Goal: Task Accomplishment & Management: Complete application form

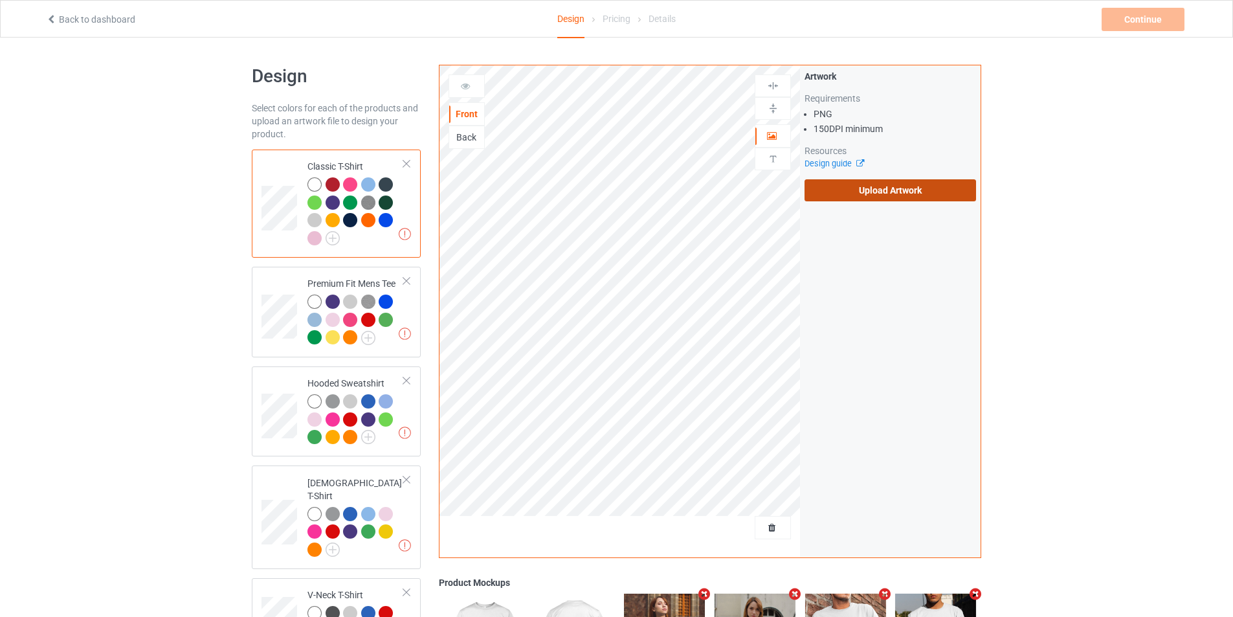
click at [882, 198] on label "Upload Artwork" at bounding box center [889, 190] width 171 height 22
click at [0, 0] on input "Upload Artwork" at bounding box center [0, 0] width 0 height 0
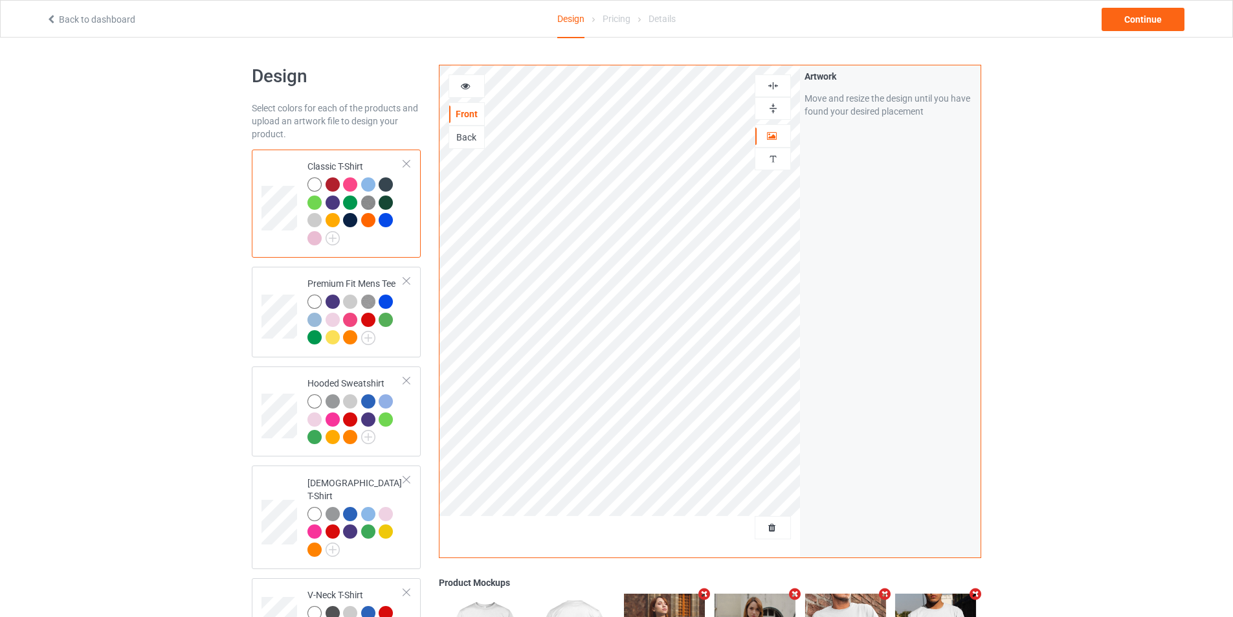
click at [773, 81] on img at bounding box center [773, 86] width 12 height 12
click at [773, 106] on img at bounding box center [773, 108] width 12 height 12
click at [770, 107] on img at bounding box center [773, 108] width 12 height 12
click at [775, 103] on img at bounding box center [773, 108] width 12 height 12
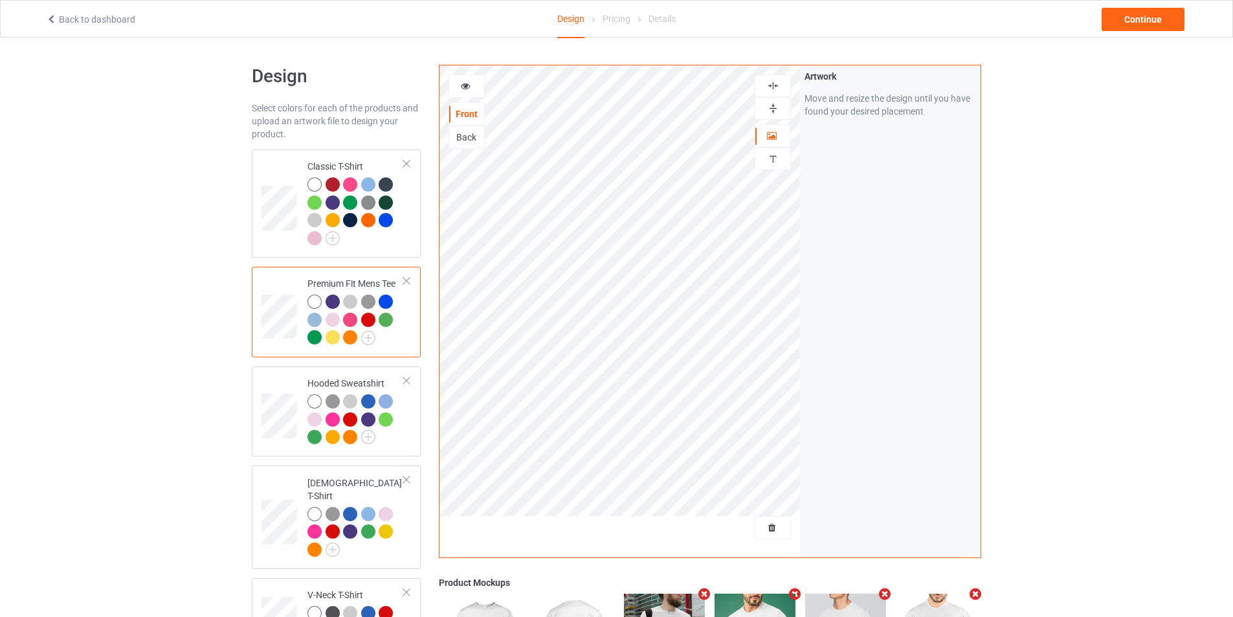
click at [764, 108] on div at bounding box center [772, 108] width 35 height 12
click at [283, 243] on td at bounding box center [280, 204] width 39 height 98
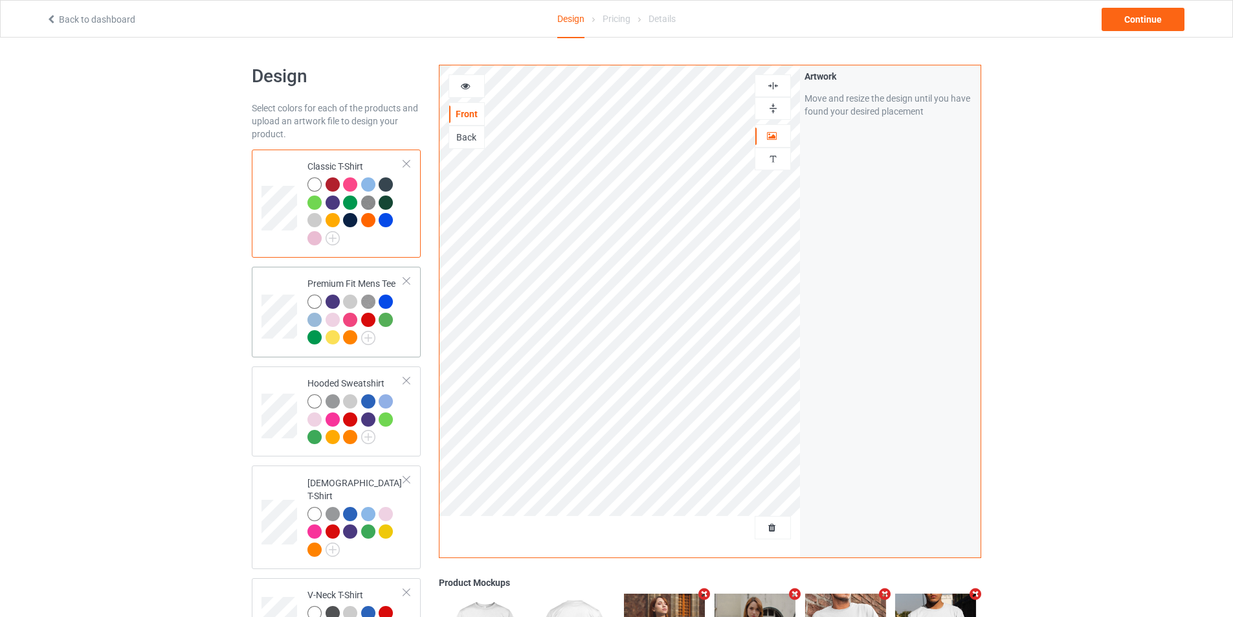
click at [289, 350] on td at bounding box center [280, 312] width 39 height 80
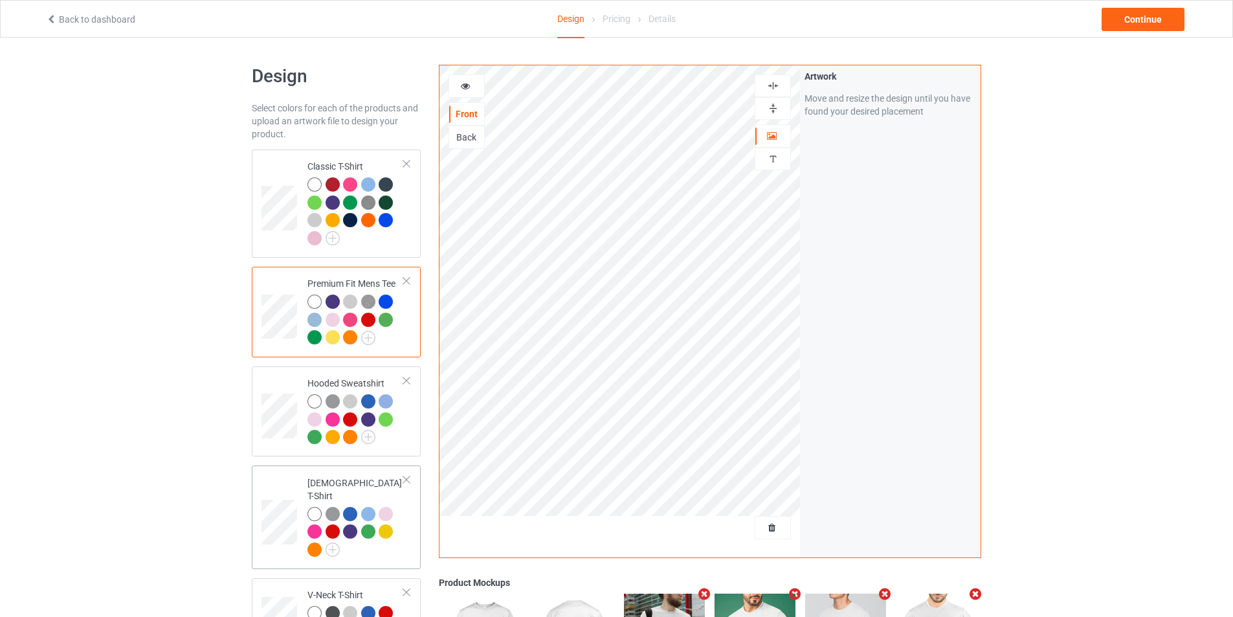
scroll to position [65, 0]
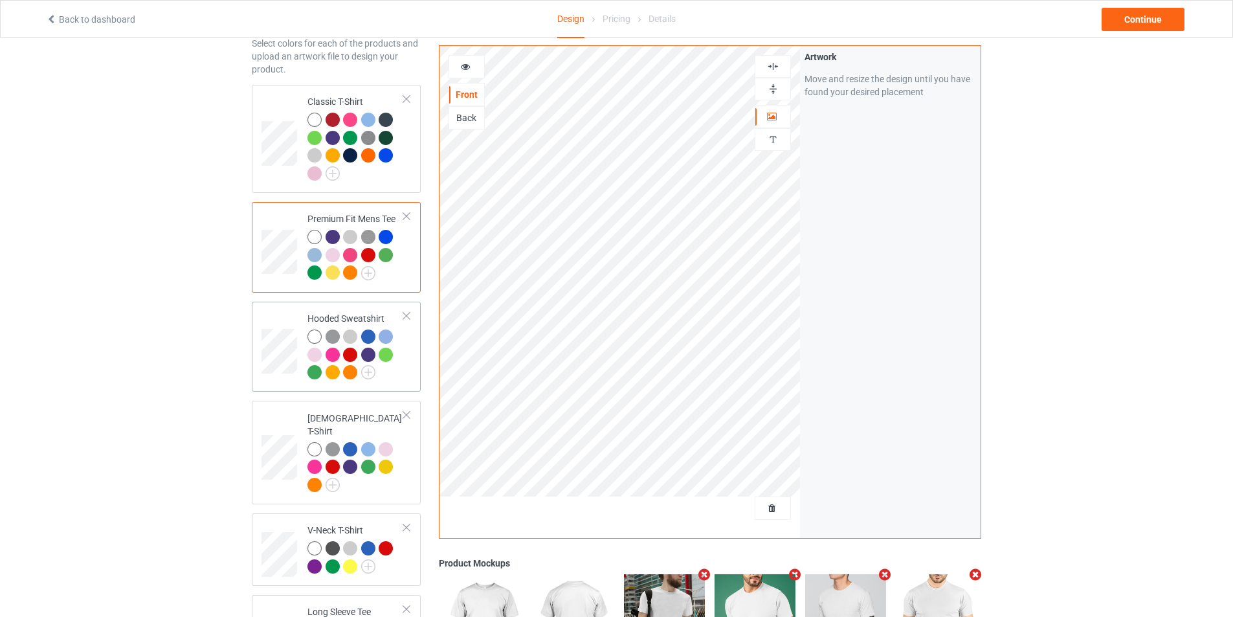
click at [296, 375] on td at bounding box center [280, 347] width 39 height 80
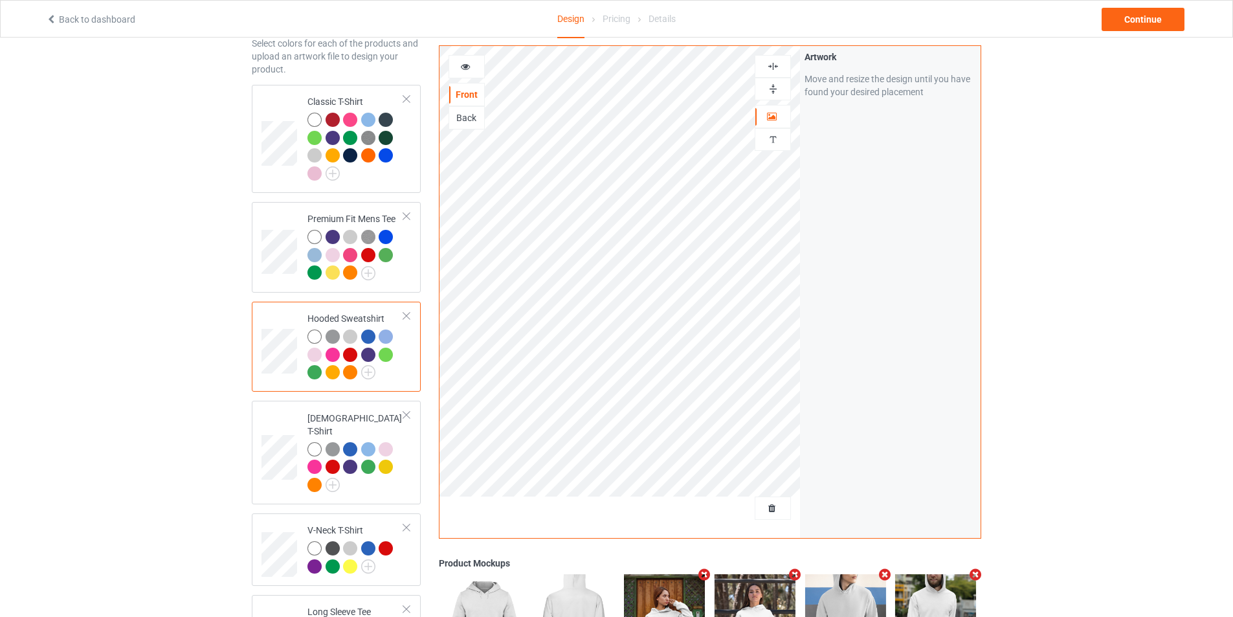
click at [777, 90] on img at bounding box center [773, 89] width 12 height 12
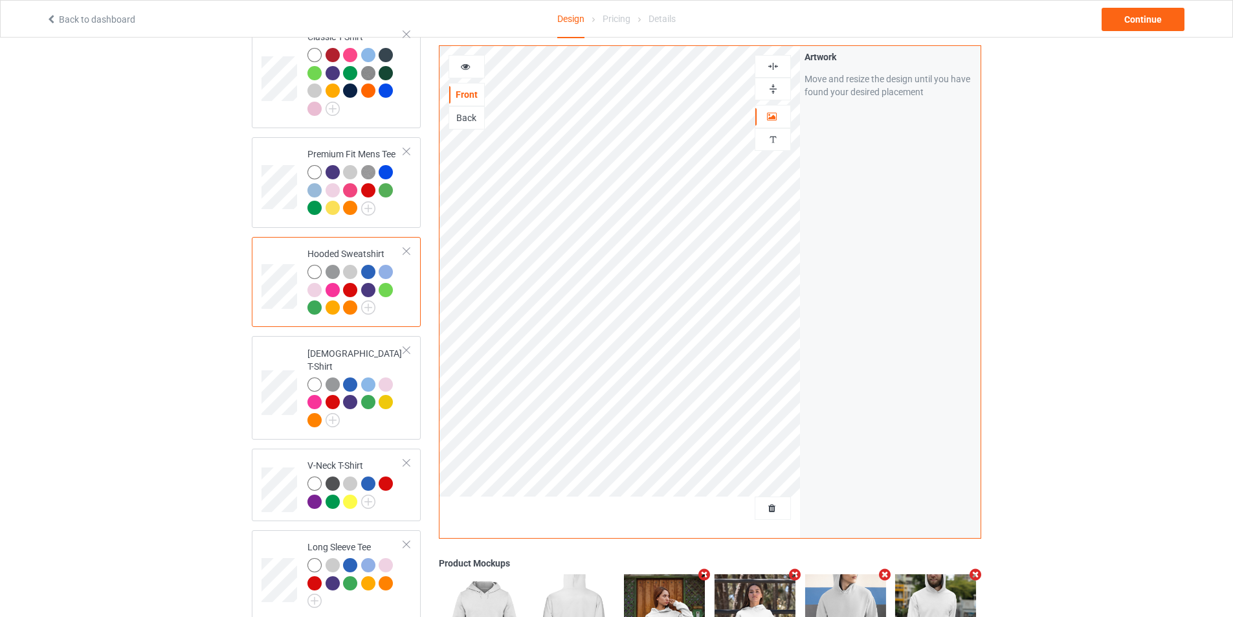
scroll to position [194, 0]
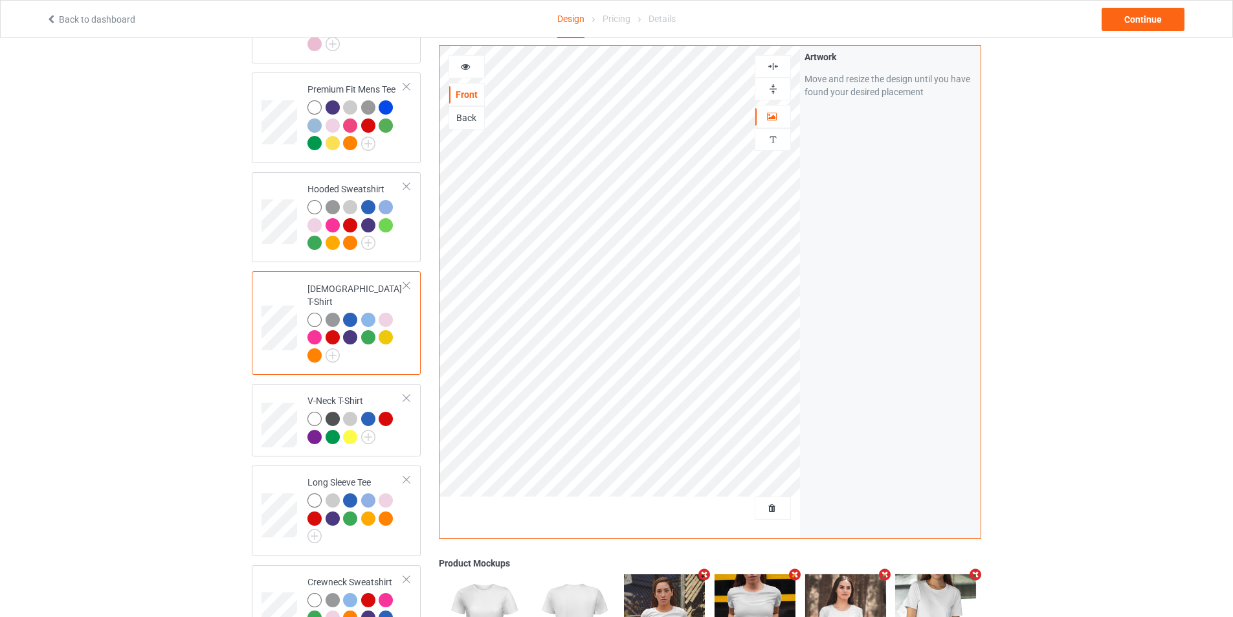
click at [763, 91] on div at bounding box center [772, 89] width 35 height 12
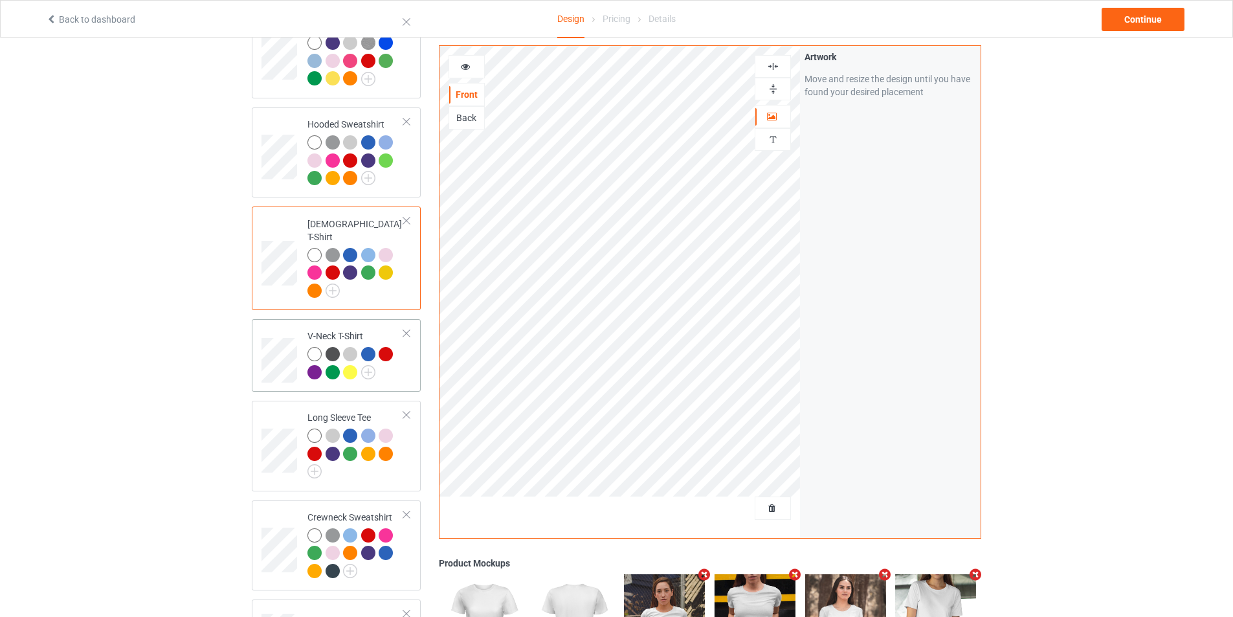
click at [289, 326] on td at bounding box center [280, 355] width 39 height 62
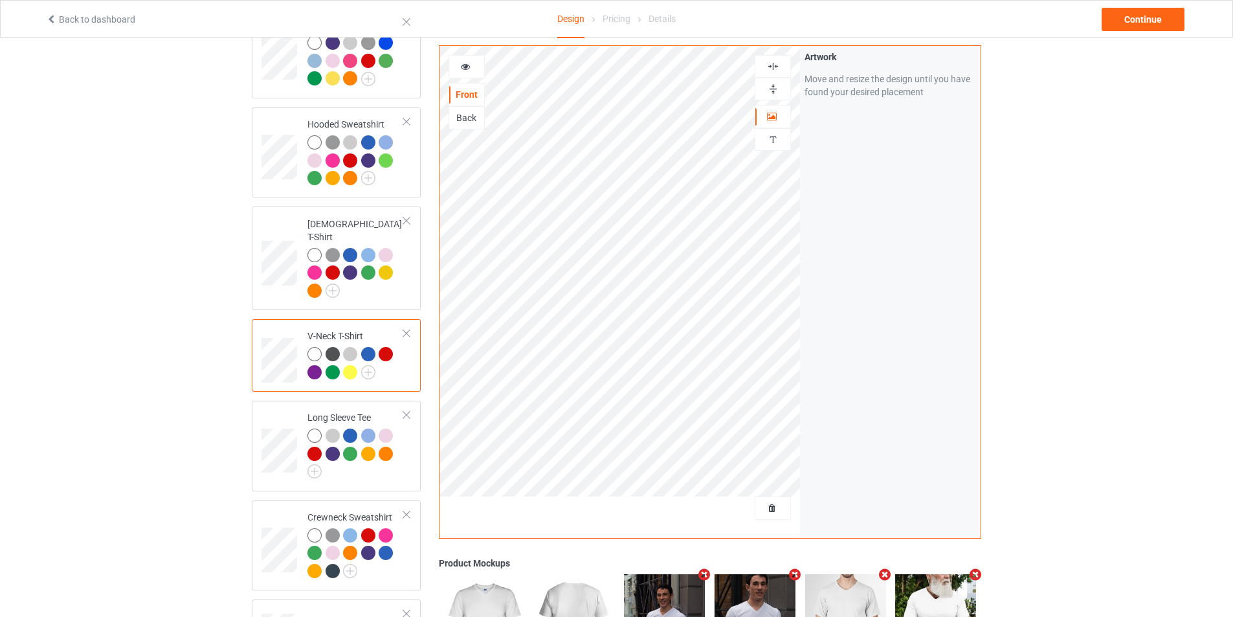
click at [775, 85] on img at bounding box center [773, 89] width 12 height 12
click at [776, 86] on img at bounding box center [773, 89] width 12 height 12
click at [773, 91] on img at bounding box center [773, 89] width 12 height 12
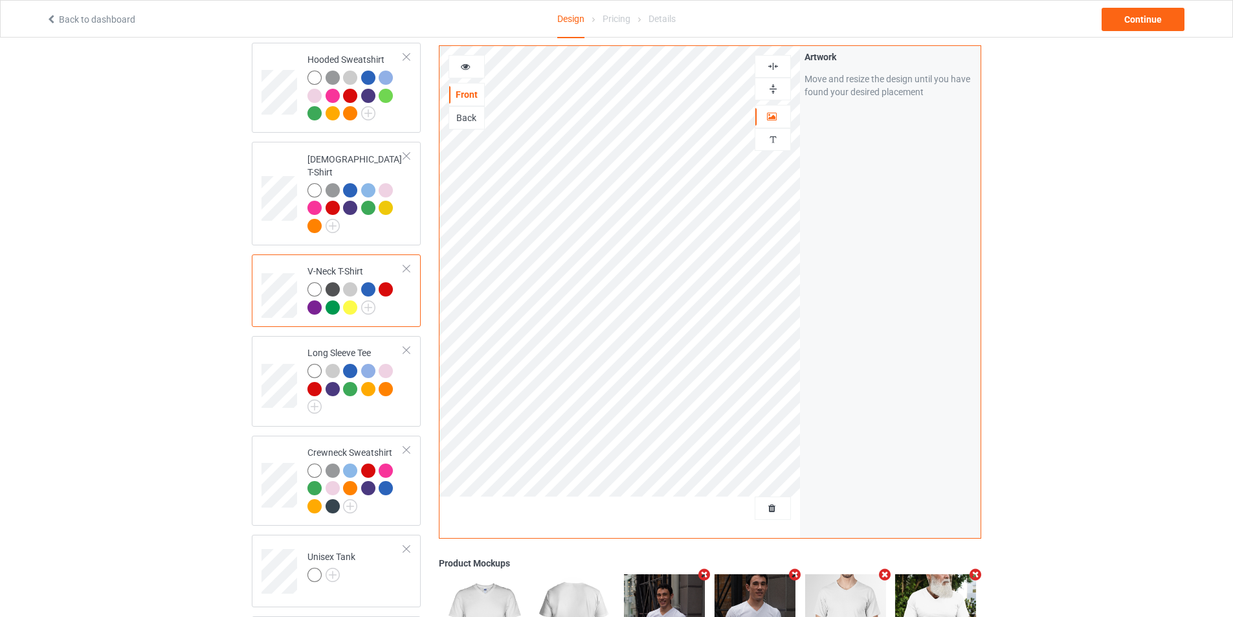
scroll to position [388, 0]
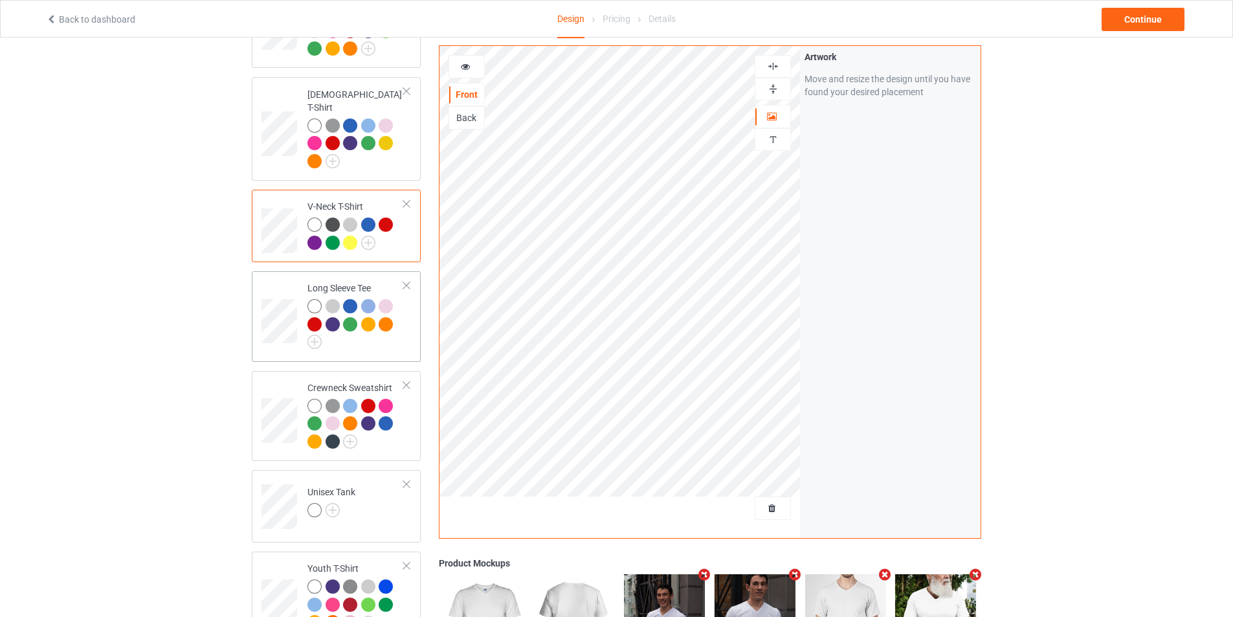
click at [283, 278] on td at bounding box center [280, 316] width 39 height 80
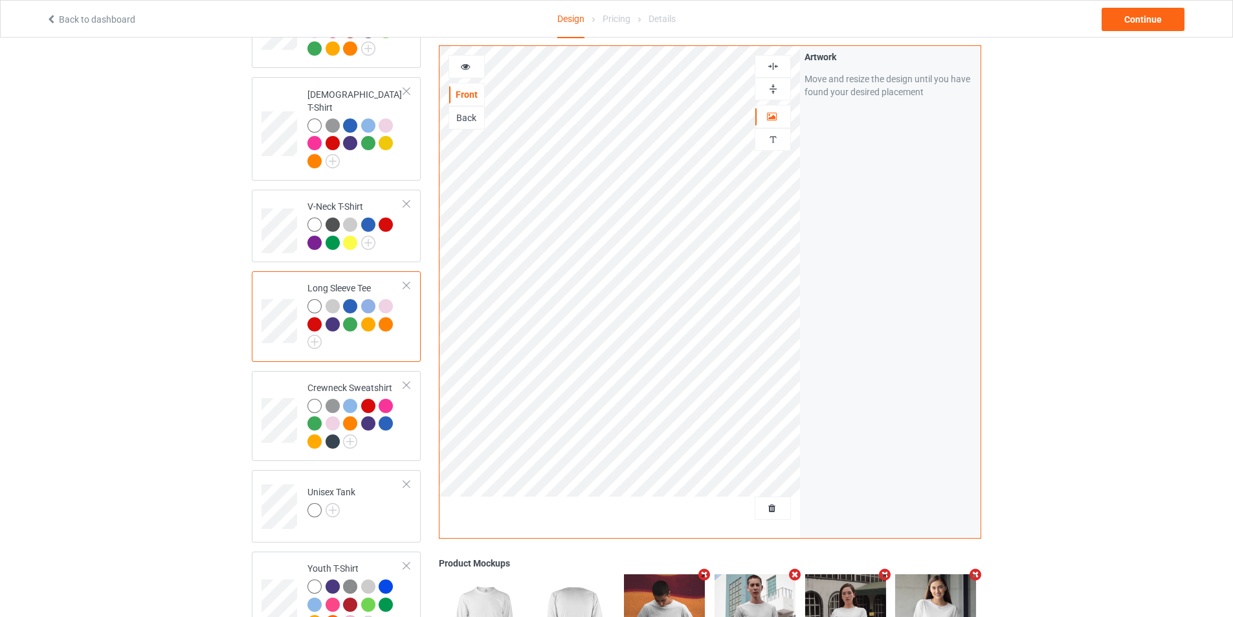
click at [775, 69] on img at bounding box center [773, 66] width 12 height 12
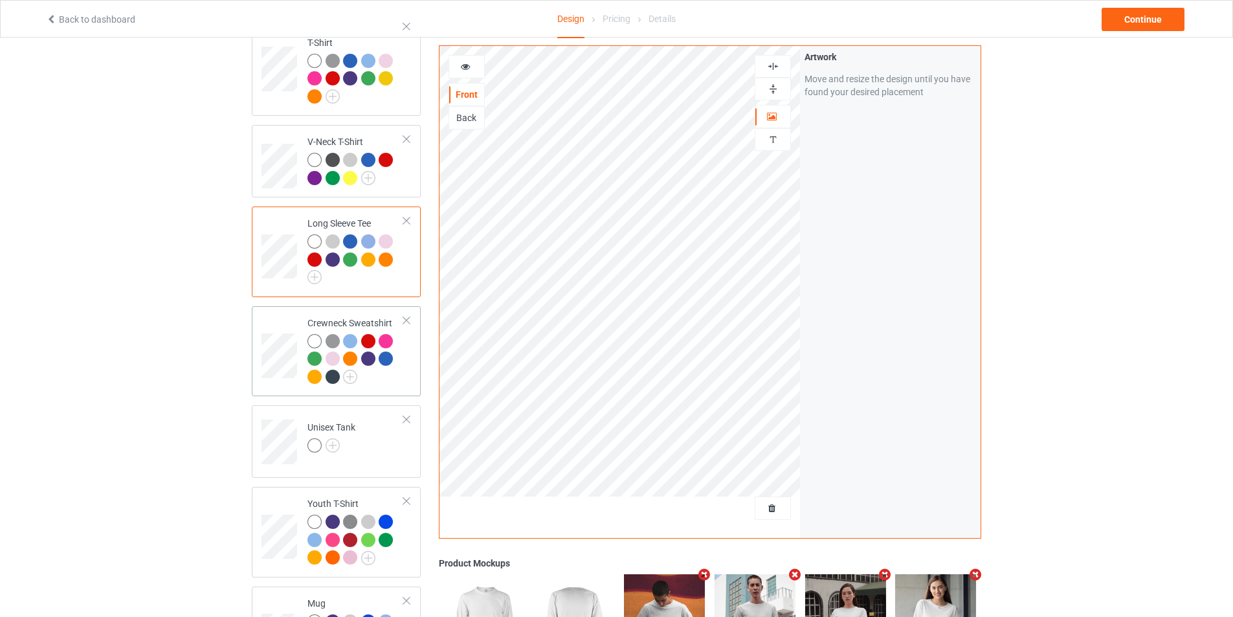
click at [280, 322] on td at bounding box center [280, 351] width 39 height 80
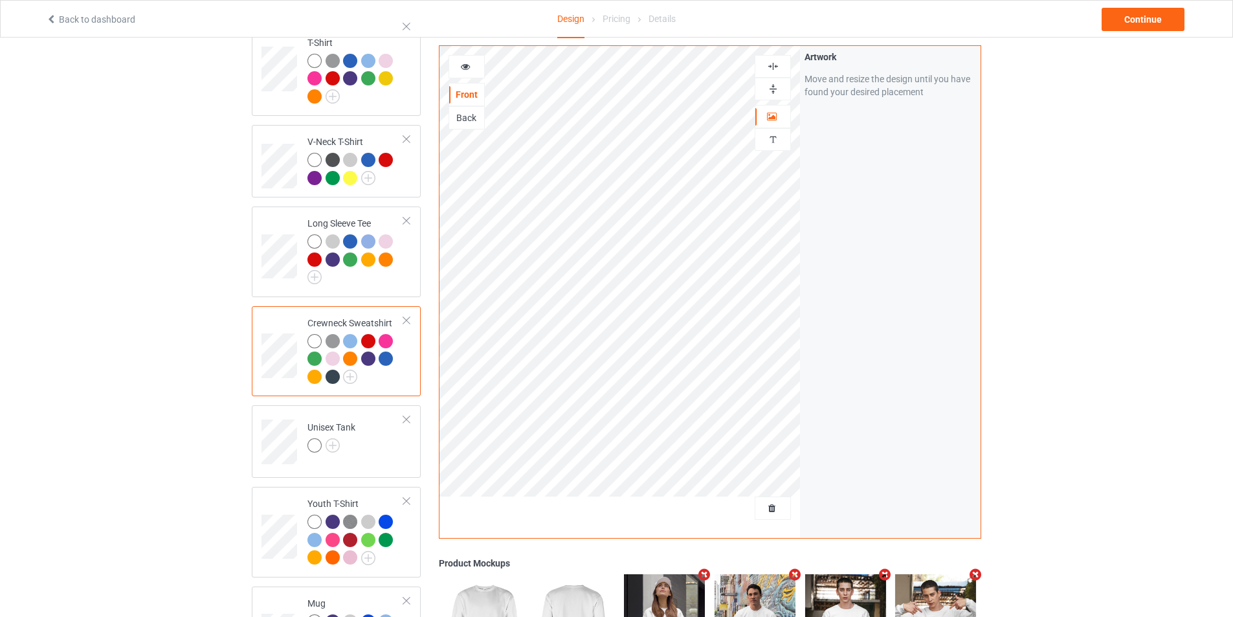
click at [778, 94] on img at bounding box center [773, 89] width 12 height 12
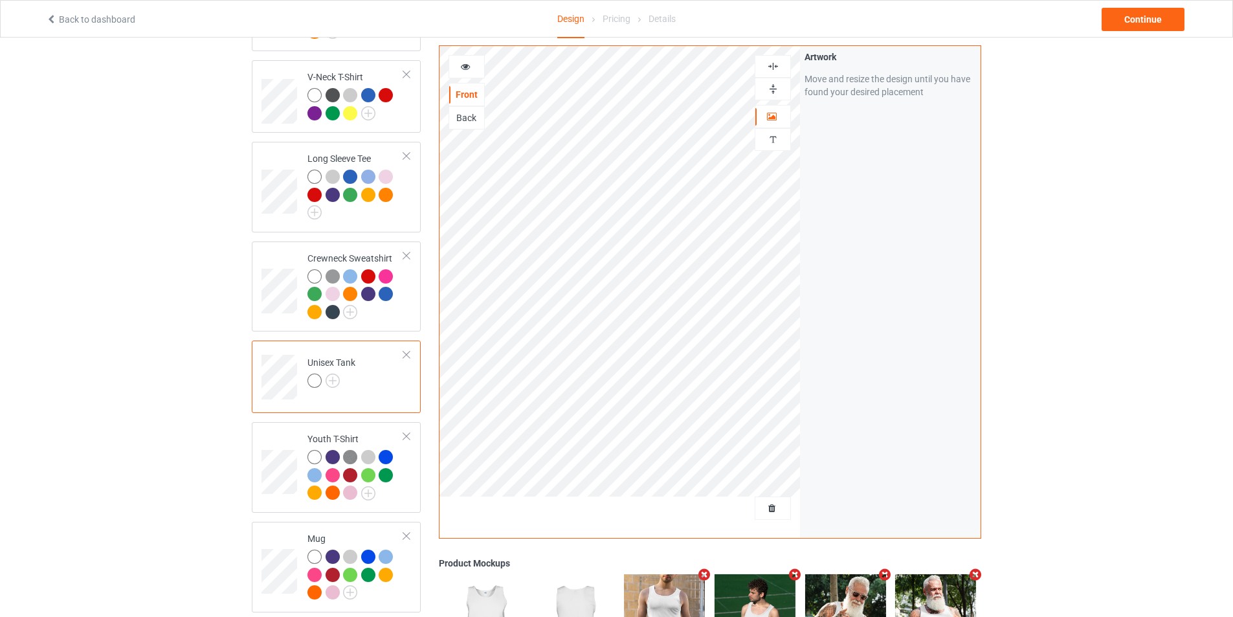
click at [769, 93] on img at bounding box center [773, 89] width 12 height 12
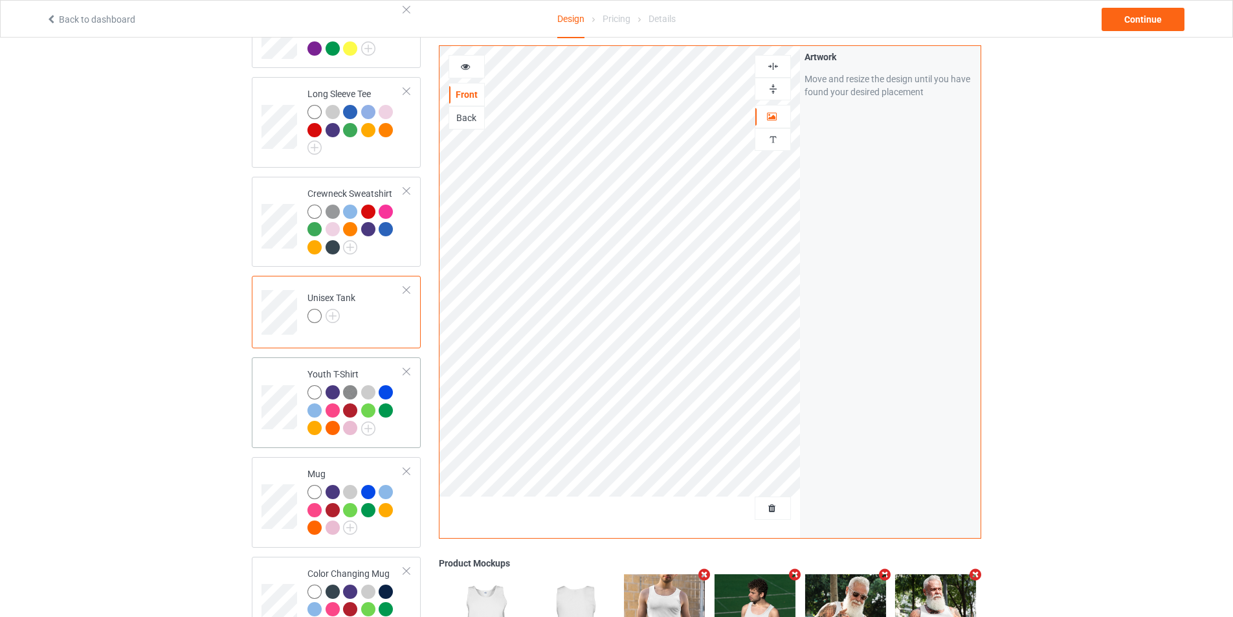
click at [297, 369] on td at bounding box center [280, 402] width 39 height 80
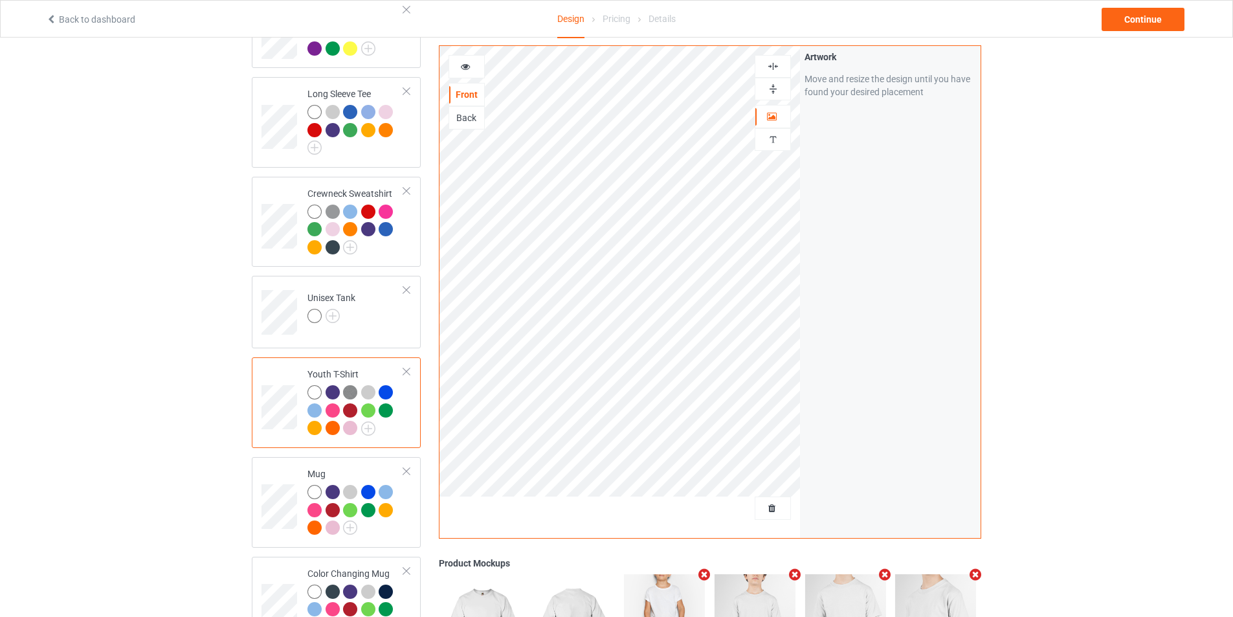
click at [769, 91] on img at bounding box center [773, 89] width 12 height 12
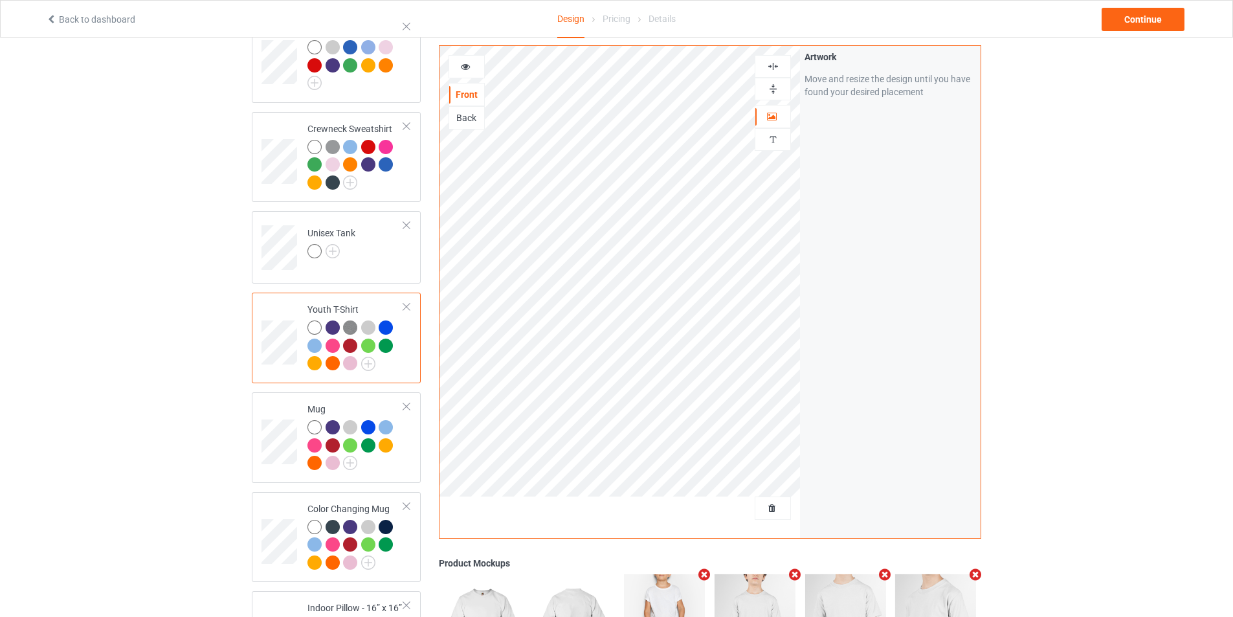
scroll to position [712, 0]
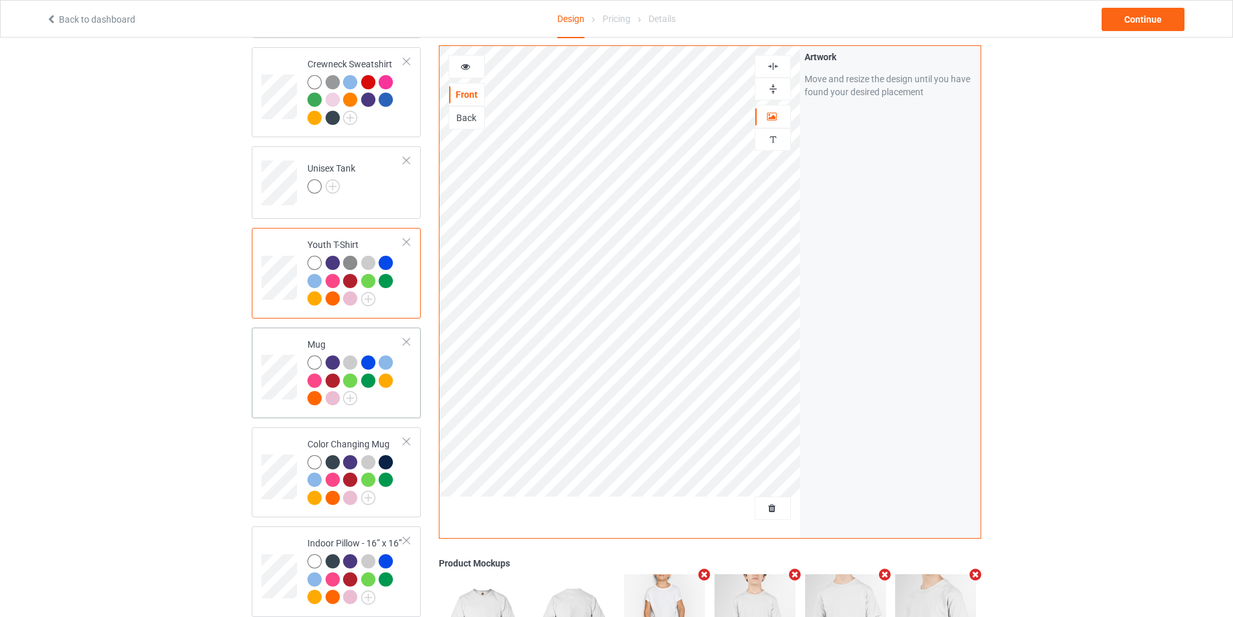
click at [279, 339] on td at bounding box center [280, 373] width 39 height 80
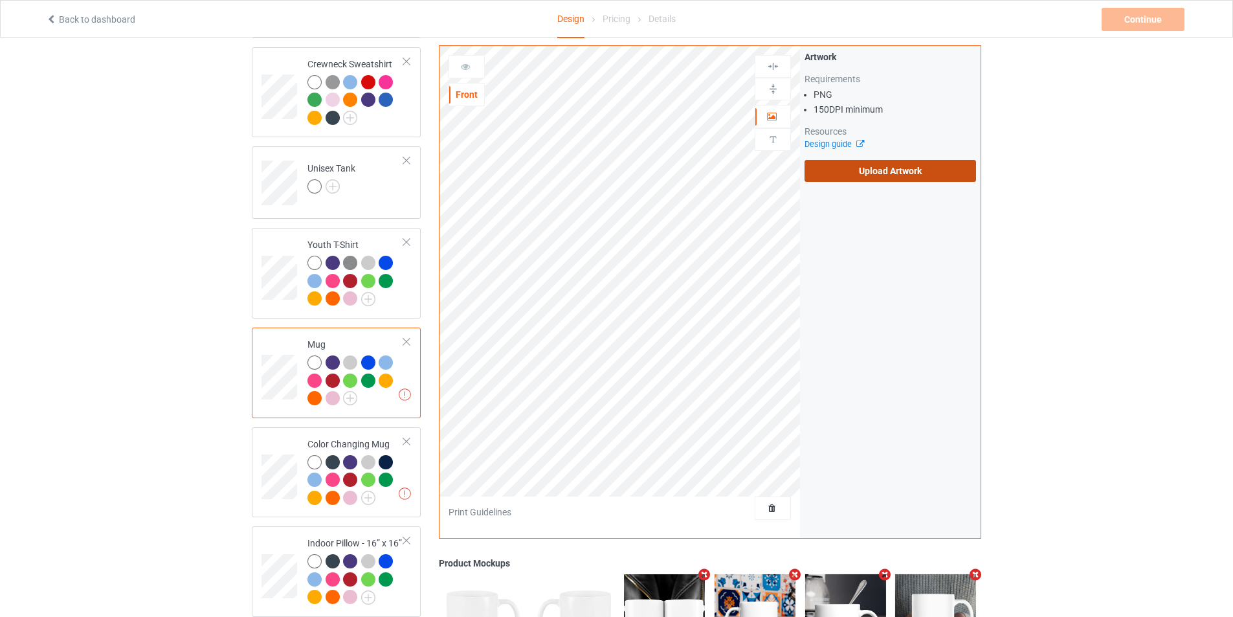
click at [897, 170] on label "Upload Artwork" at bounding box center [889, 171] width 171 height 22
click at [0, 0] on input "Upload Artwork" at bounding box center [0, 0] width 0 height 0
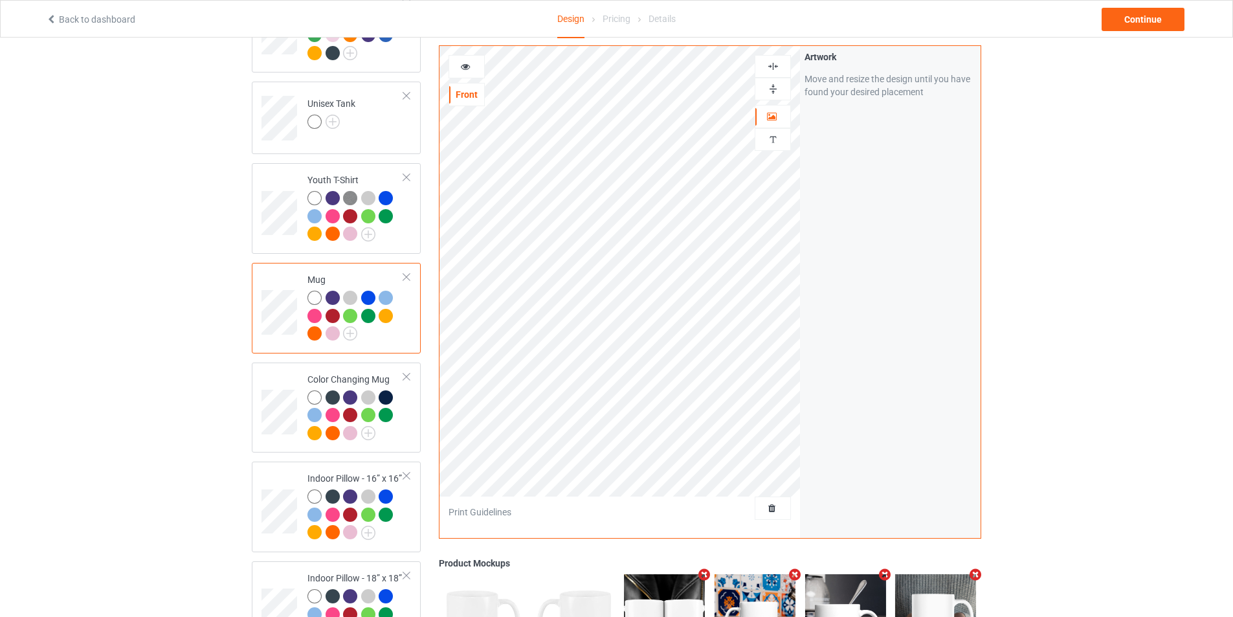
scroll to position [841, 0]
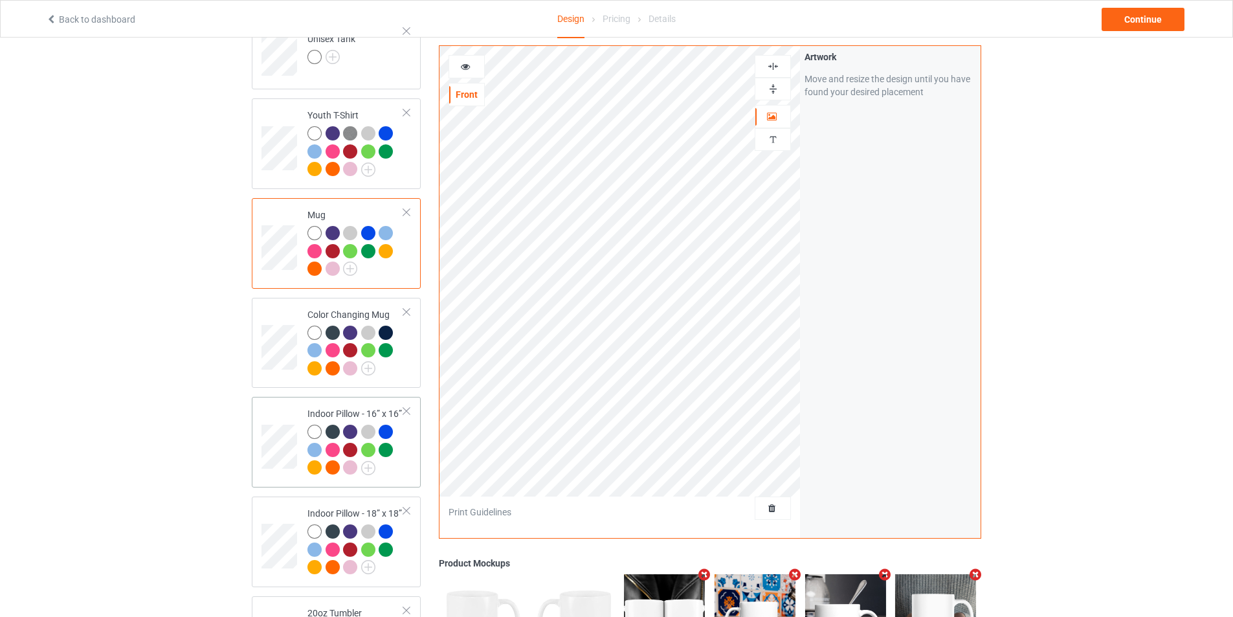
click at [291, 406] on td at bounding box center [280, 442] width 39 height 80
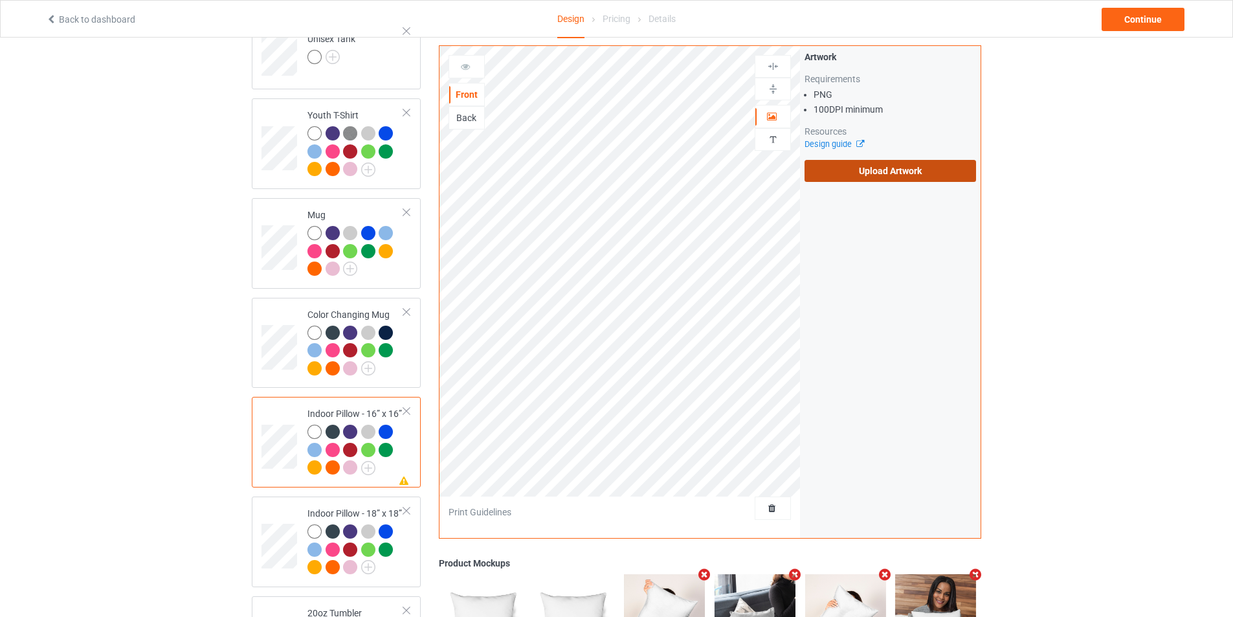
click at [928, 178] on label "Upload Artwork" at bounding box center [889, 171] width 171 height 22
click at [0, 0] on input "Upload Artwork" at bounding box center [0, 0] width 0 height 0
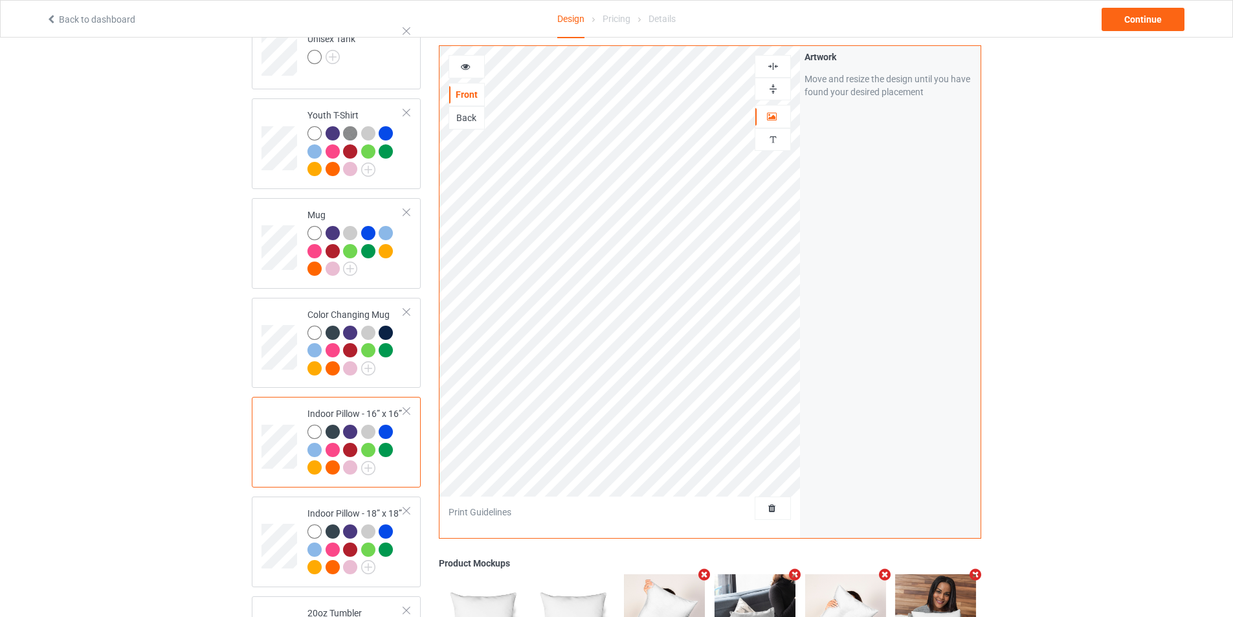
click at [777, 69] on img at bounding box center [773, 66] width 12 height 12
click at [775, 87] on img at bounding box center [773, 89] width 12 height 12
click at [473, 122] on div "Back" at bounding box center [466, 117] width 35 height 13
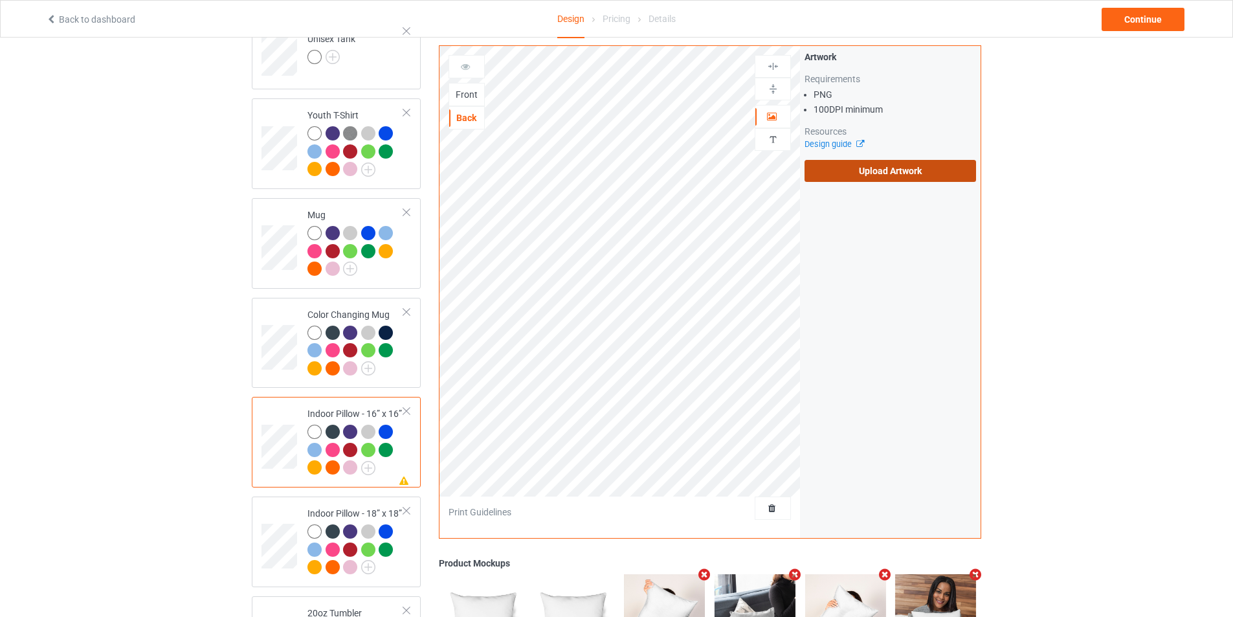
click at [850, 172] on label "Upload Artwork" at bounding box center [889, 171] width 171 height 22
click at [0, 0] on input "Upload Artwork" at bounding box center [0, 0] width 0 height 0
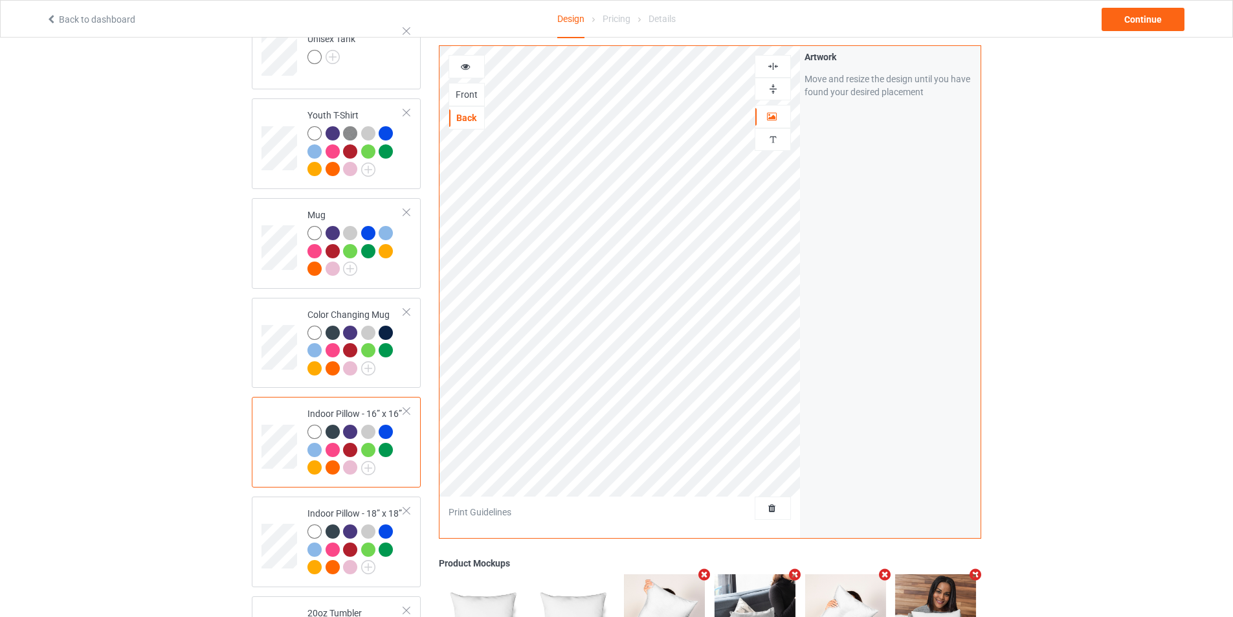
click at [779, 70] on div at bounding box center [772, 66] width 35 height 12
click at [774, 91] on img at bounding box center [773, 89] width 12 height 12
click at [470, 100] on div "Front" at bounding box center [466, 94] width 35 height 13
click at [769, 72] on img at bounding box center [773, 66] width 12 height 12
click at [769, 92] on img at bounding box center [773, 89] width 12 height 12
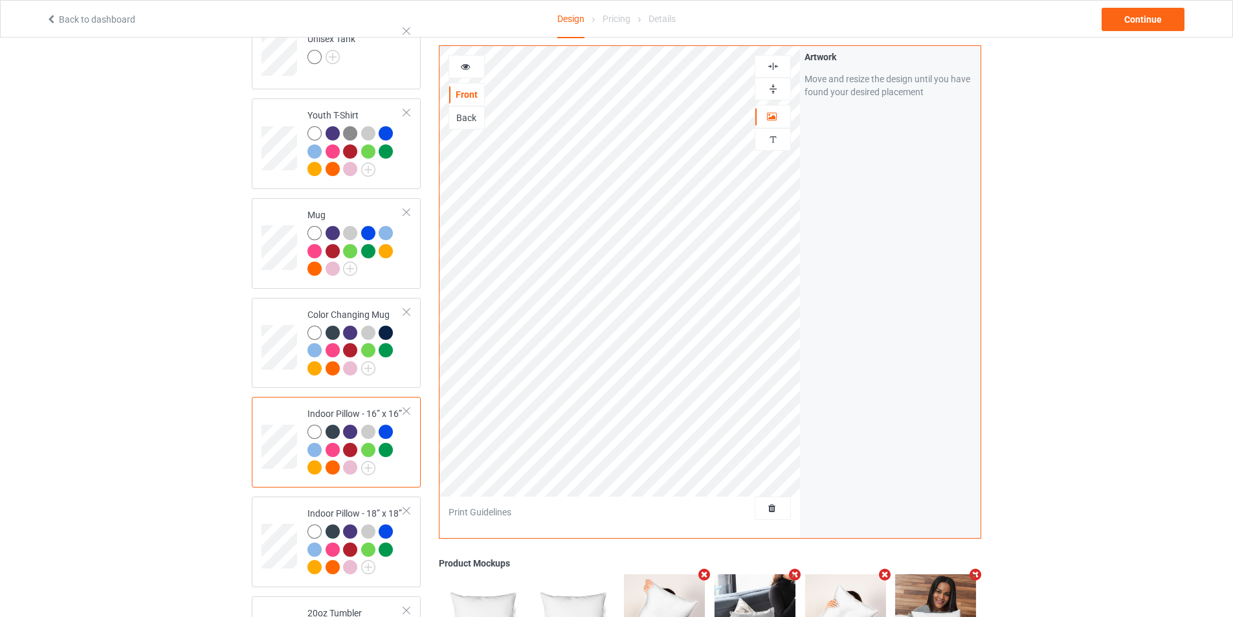
scroll to position [906, 0]
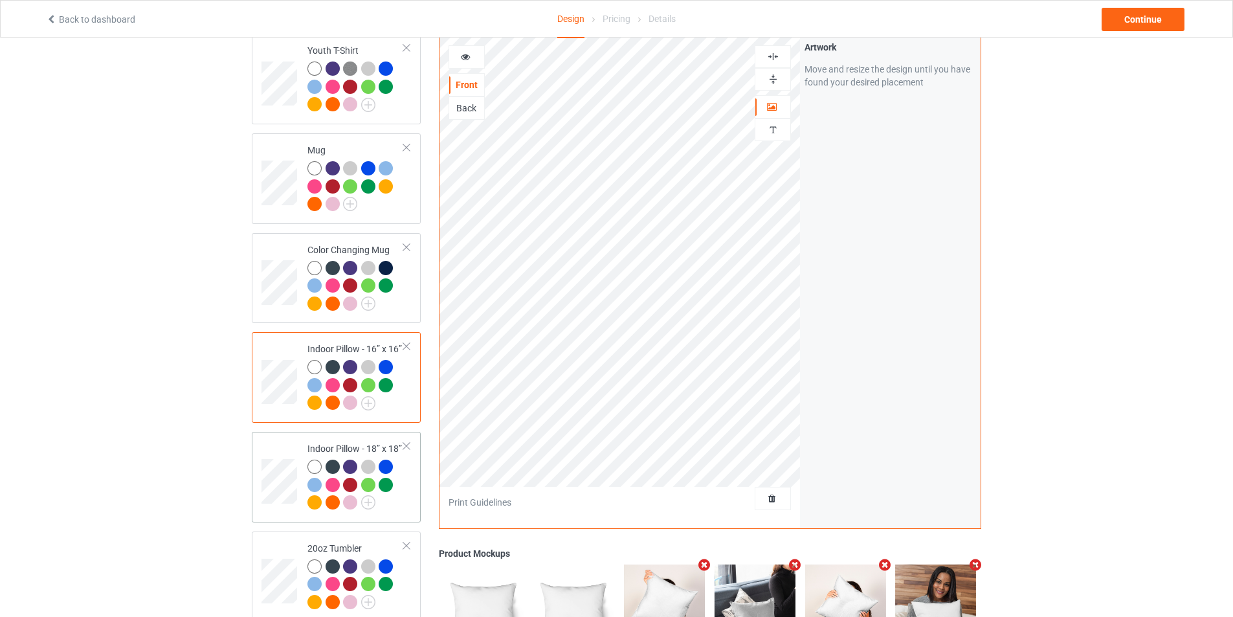
click at [284, 437] on td at bounding box center [280, 477] width 39 height 80
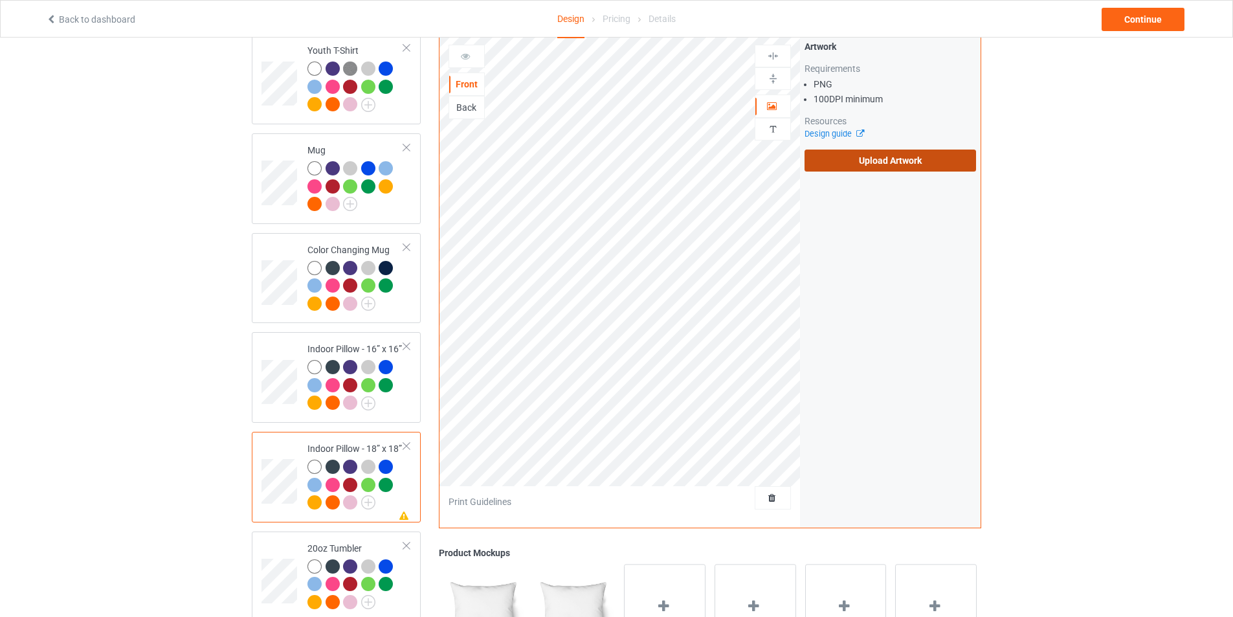
click at [892, 158] on label "Upload Artwork" at bounding box center [889, 160] width 171 height 22
click at [0, 0] on input "Upload Artwork" at bounding box center [0, 0] width 0 height 0
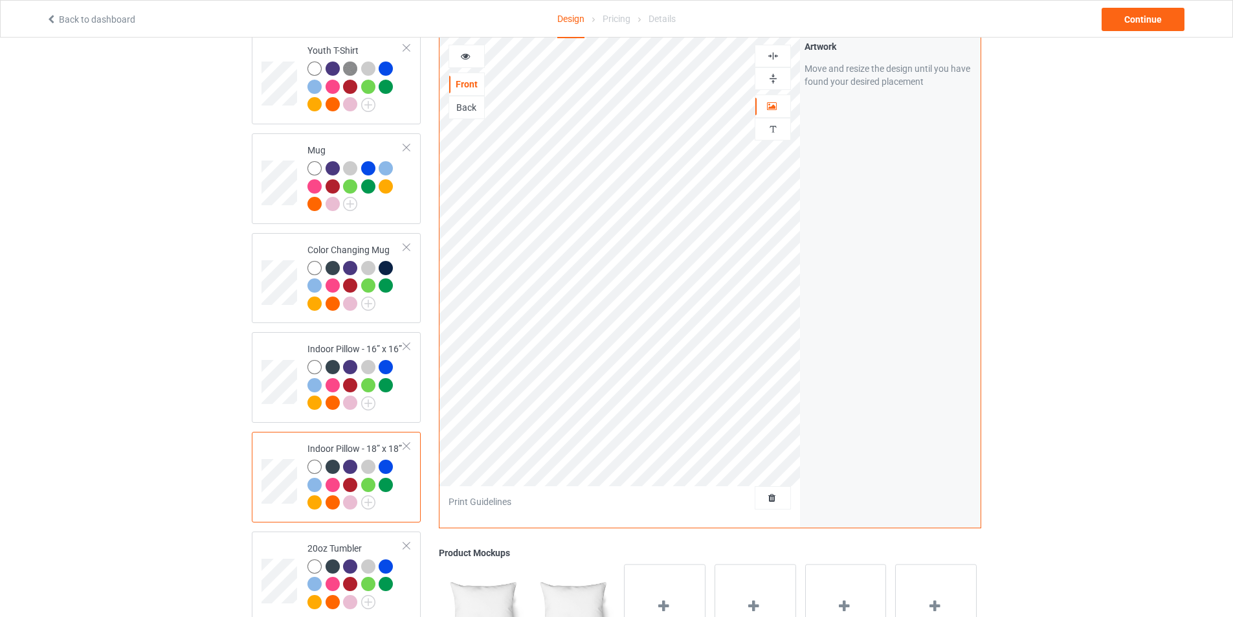
click at [779, 68] on div at bounding box center [772, 78] width 36 height 23
click at [786, 77] on div at bounding box center [772, 78] width 35 height 12
click at [463, 103] on div "Back" at bounding box center [466, 107] width 35 height 13
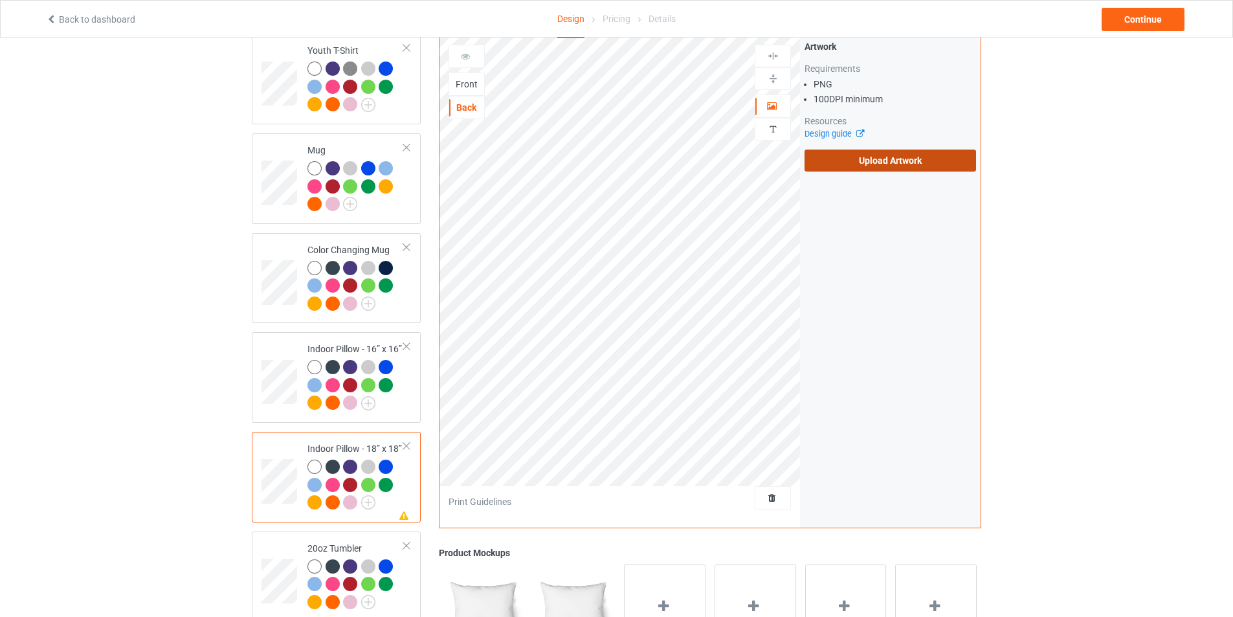
click at [859, 154] on label "Upload Artwork" at bounding box center [889, 160] width 171 height 22
click at [0, 0] on input "Upload Artwork" at bounding box center [0, 0] width 0 height 0
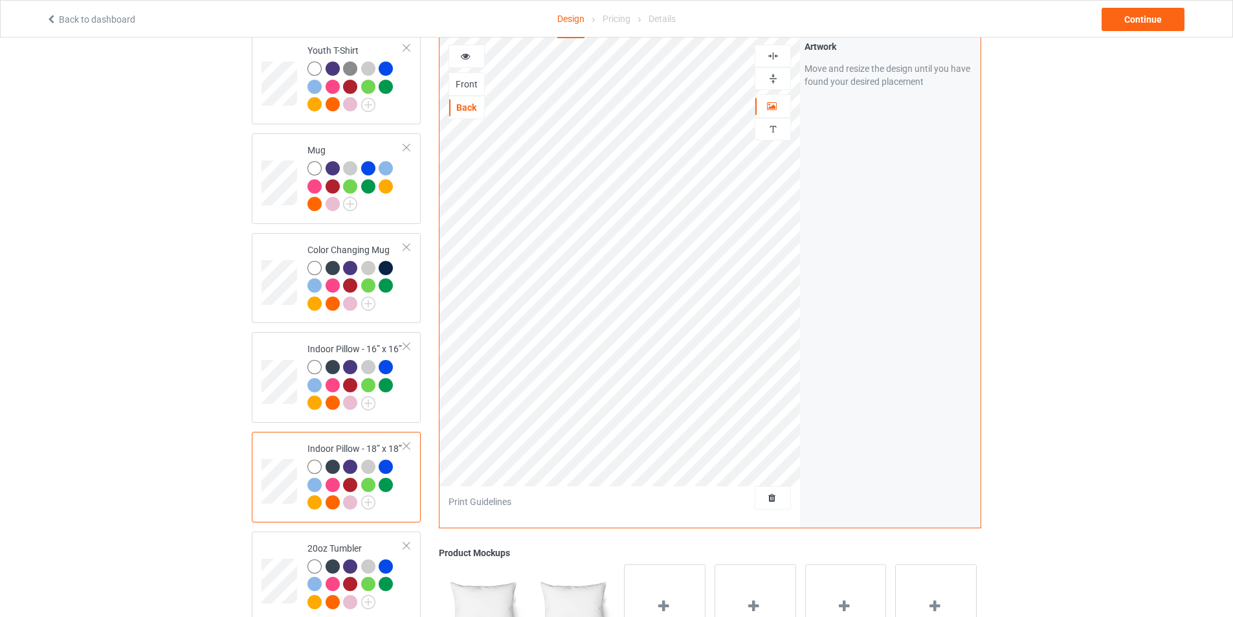
click at [776, 55] on img at bounding box center [773, 56] width 12 height 12
click at [773, 76] on img at bounding box center [773, 78] width 12 height 12
click at [473, 85] on div "Front" at bounding box center [466, 84] width 35 height 13
click at [477, 101] on div "Back" at bounding box center [466, 107] width 35 height 13
click at [773, 77] on img at bounding box center [773, 78] width 12 height 12
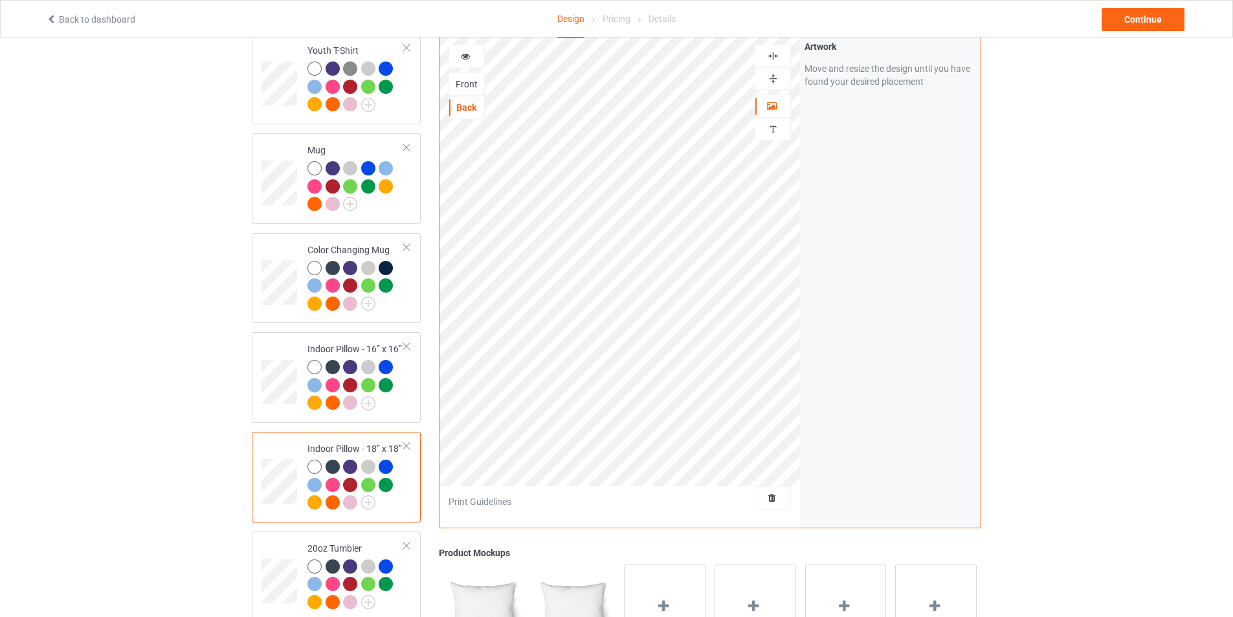
click at [776, 54] on img at bounding box center [773, 56] width 12 height 12
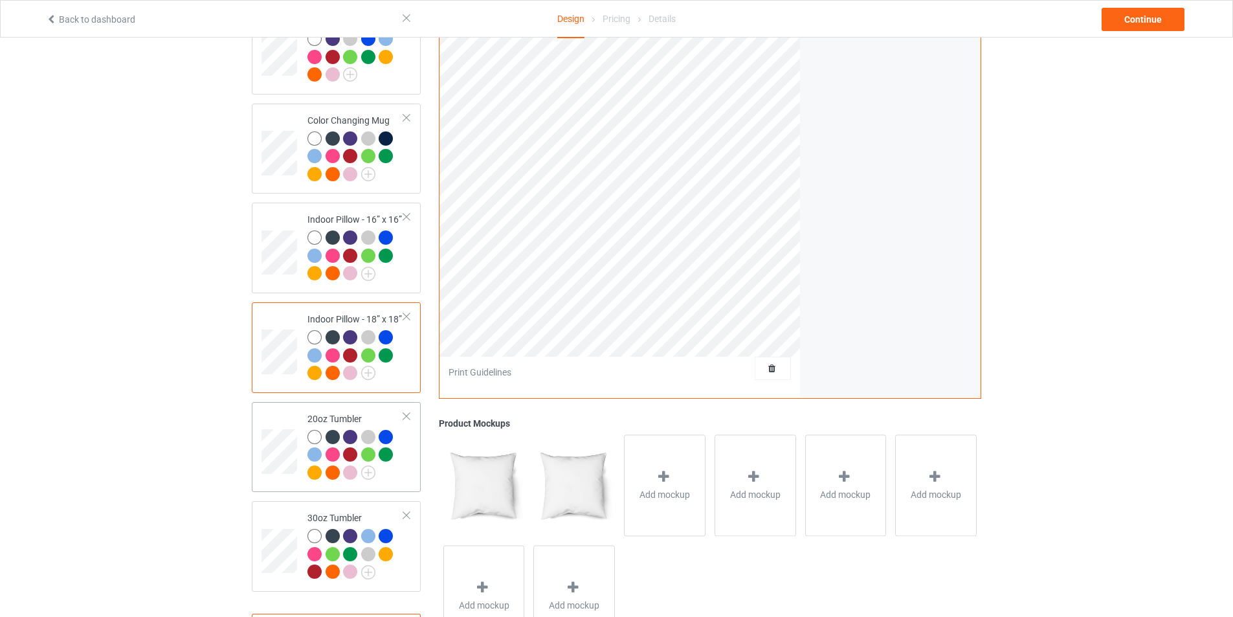
click at [285, 413] on td at bounding box center [280, 447] width 39 height 80
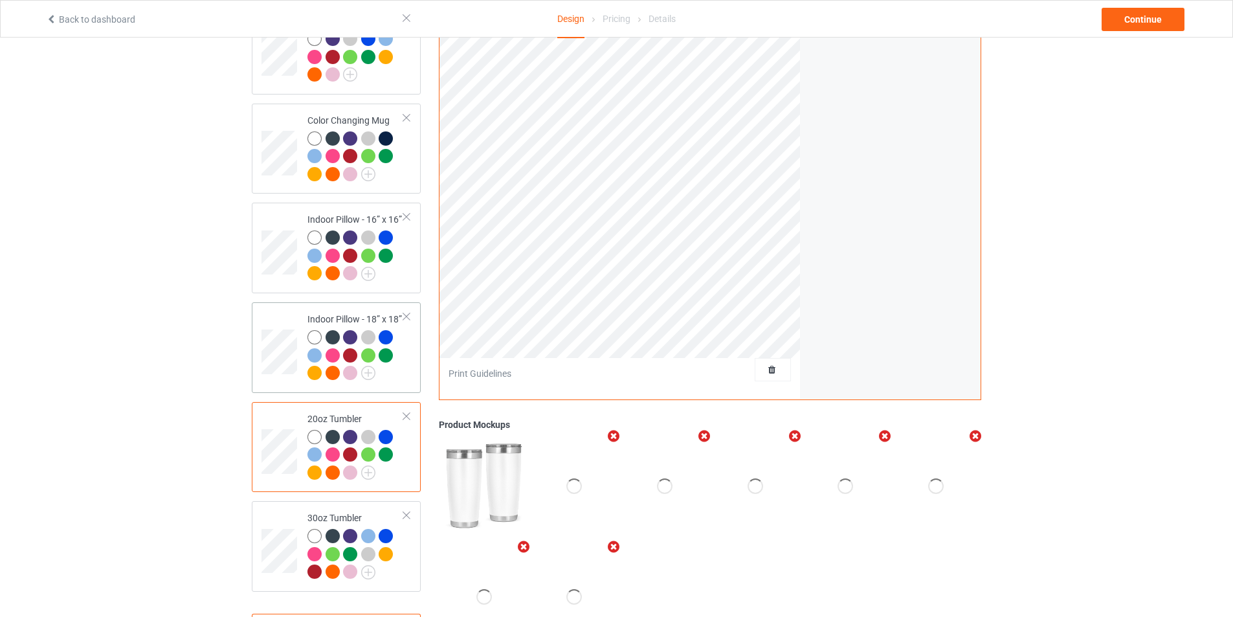
scroll to position [906, 0]
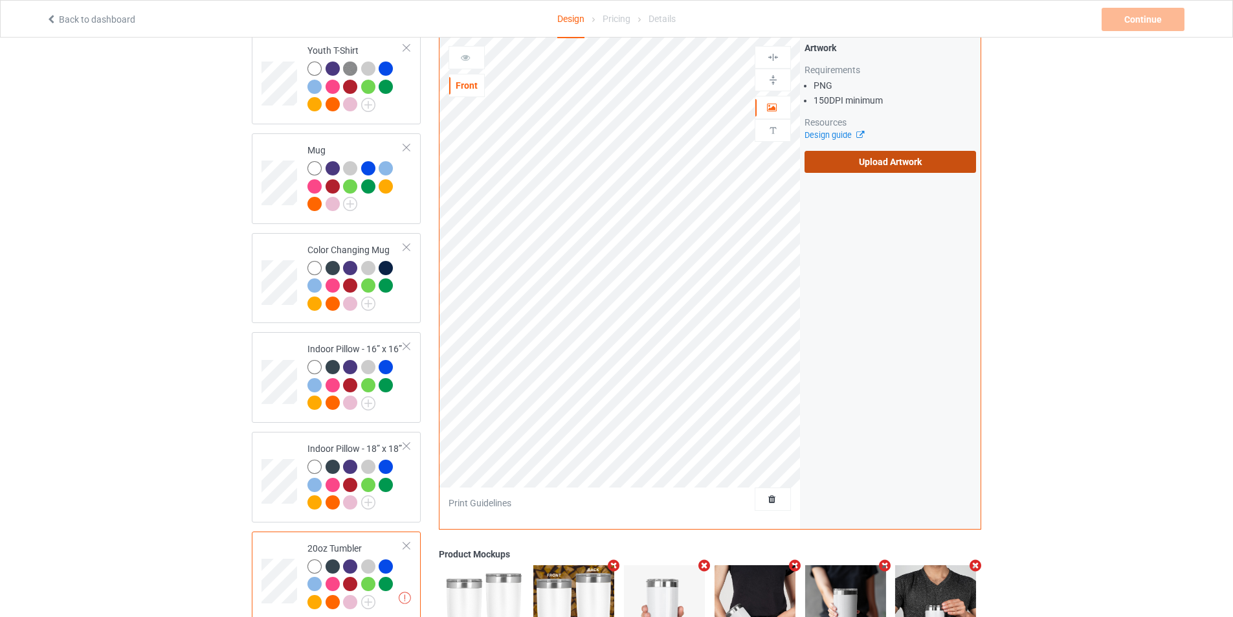
click at [894, 157] on label "Upload Artwork" at bounding box center [889, 162] width 171 height 22
click at [0, 0] on input "Upload Artwork" at bounding box center [0, 0] width 0 height 0
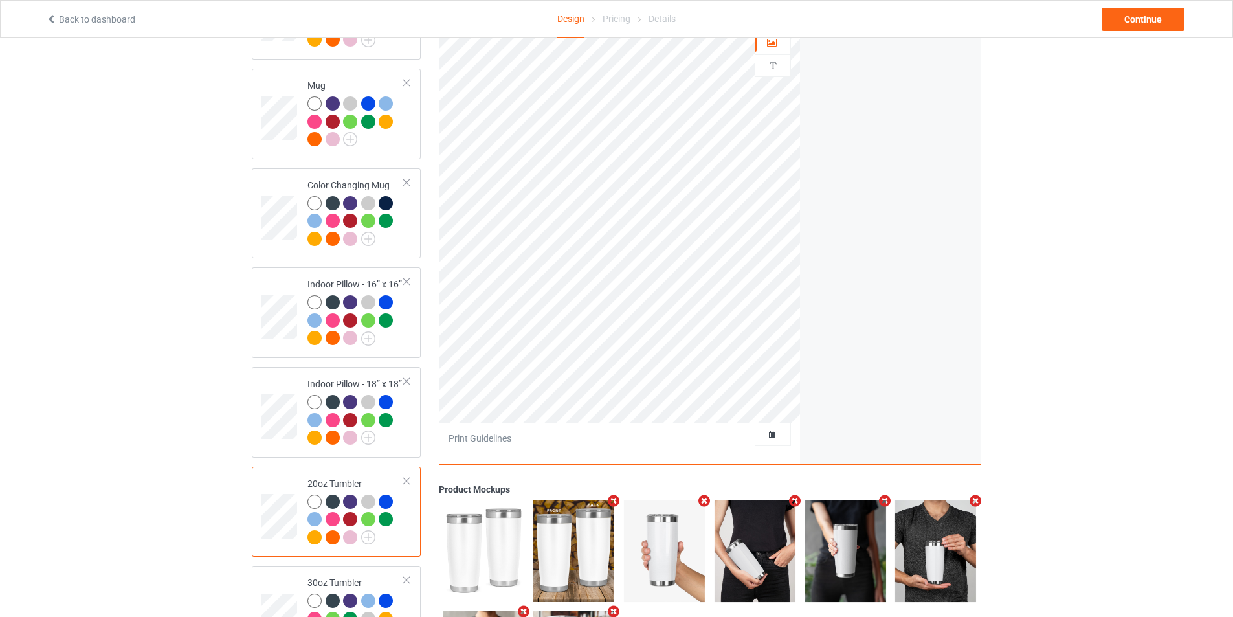
scroll to position [1094, 0]
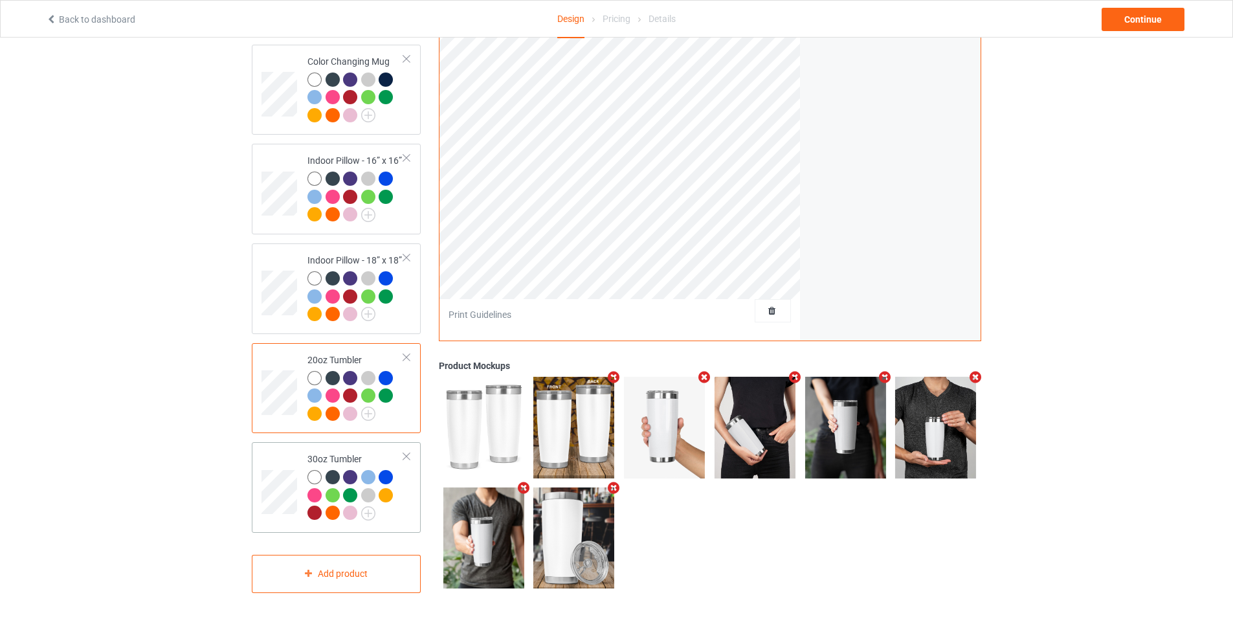
click at [282, 457] on td at bounding box center [280, 487] width 39 height 80
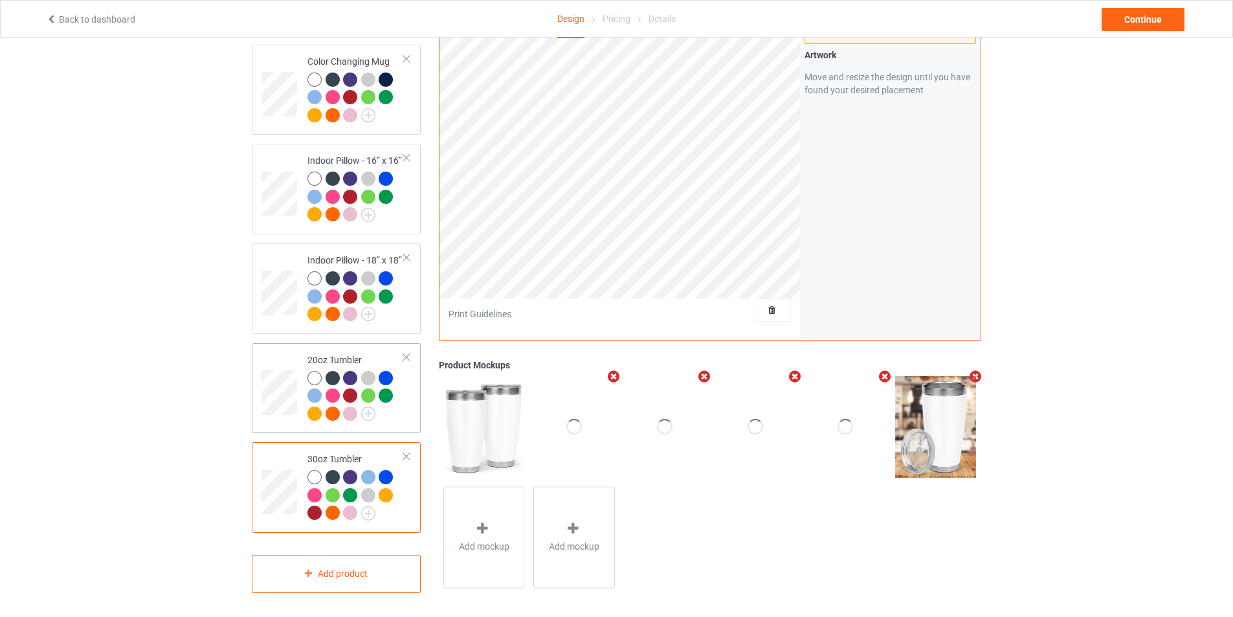
scroll to position [900, 0]
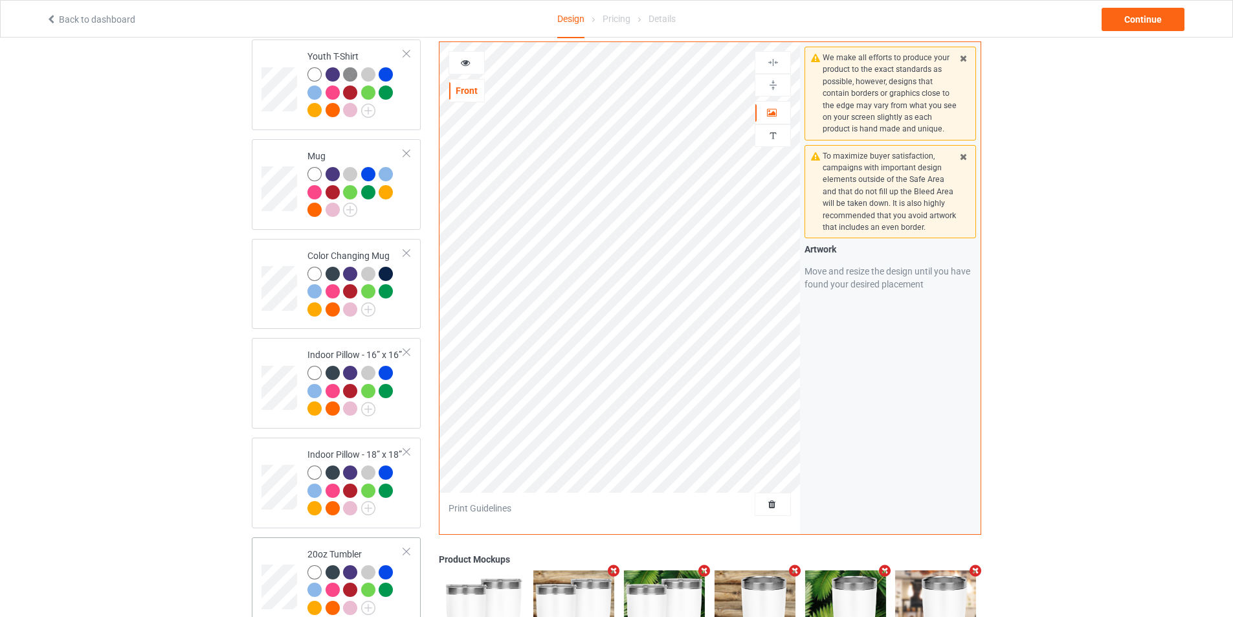
click at [285, 547] on td at bounding box center [280, 582] width 39 height 80
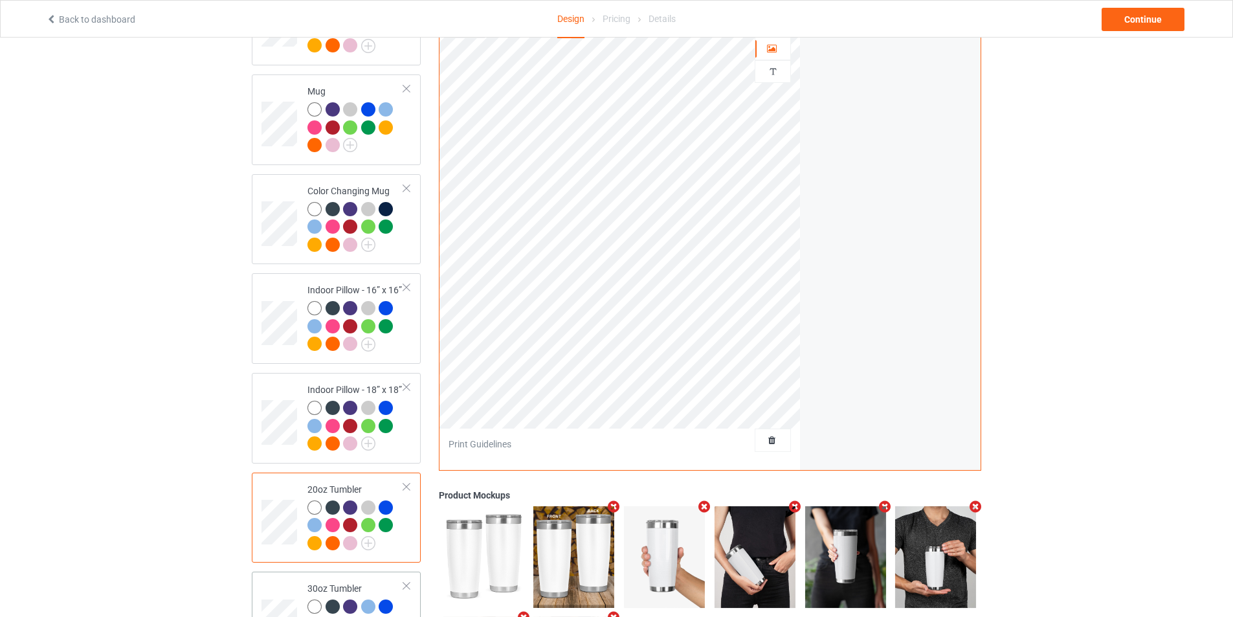
scroll to position [1029, 0]
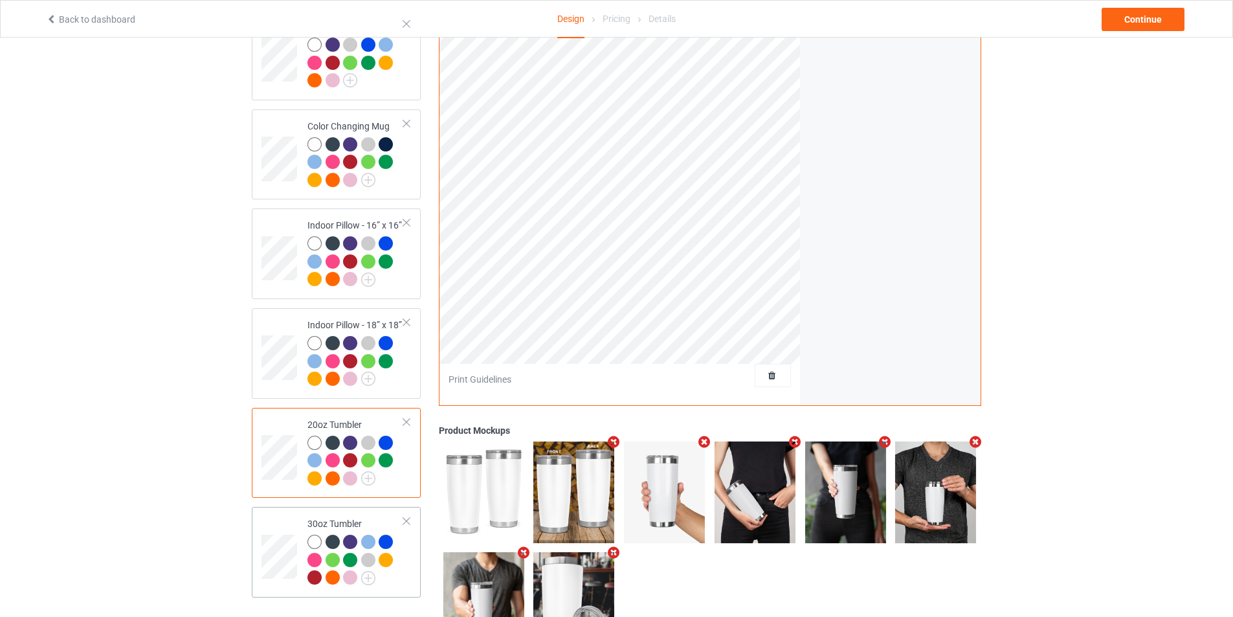
click at [287, 512] on td at bounding box center [280, 552] width 39 height 80
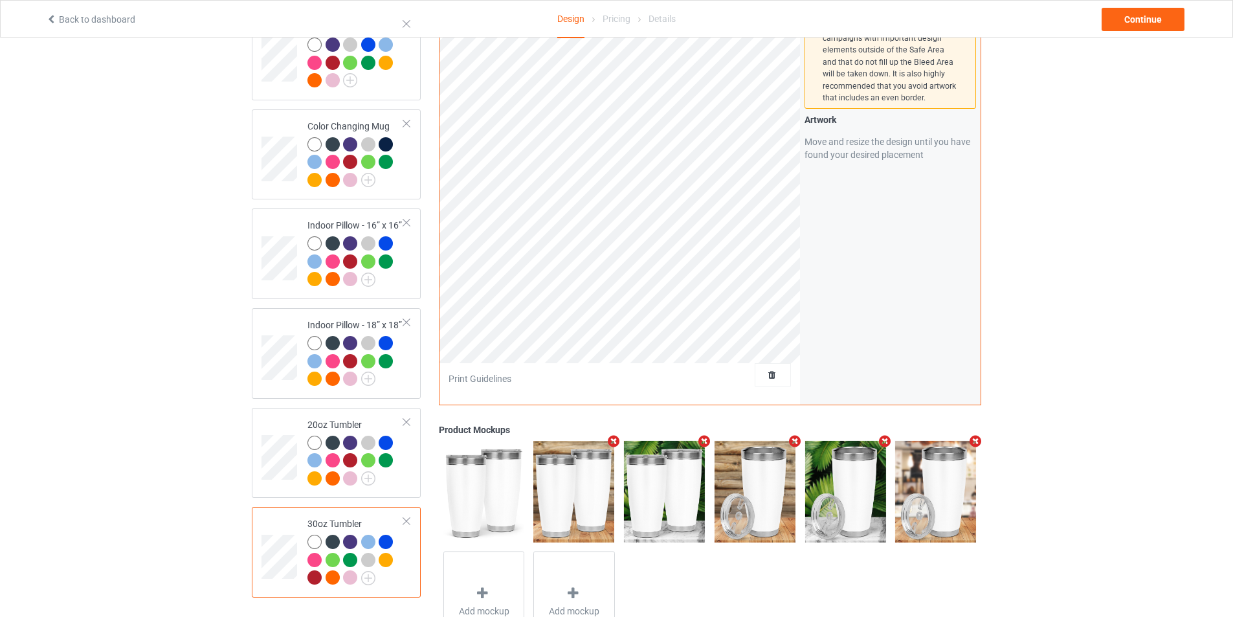
scroll to position [900, 0]
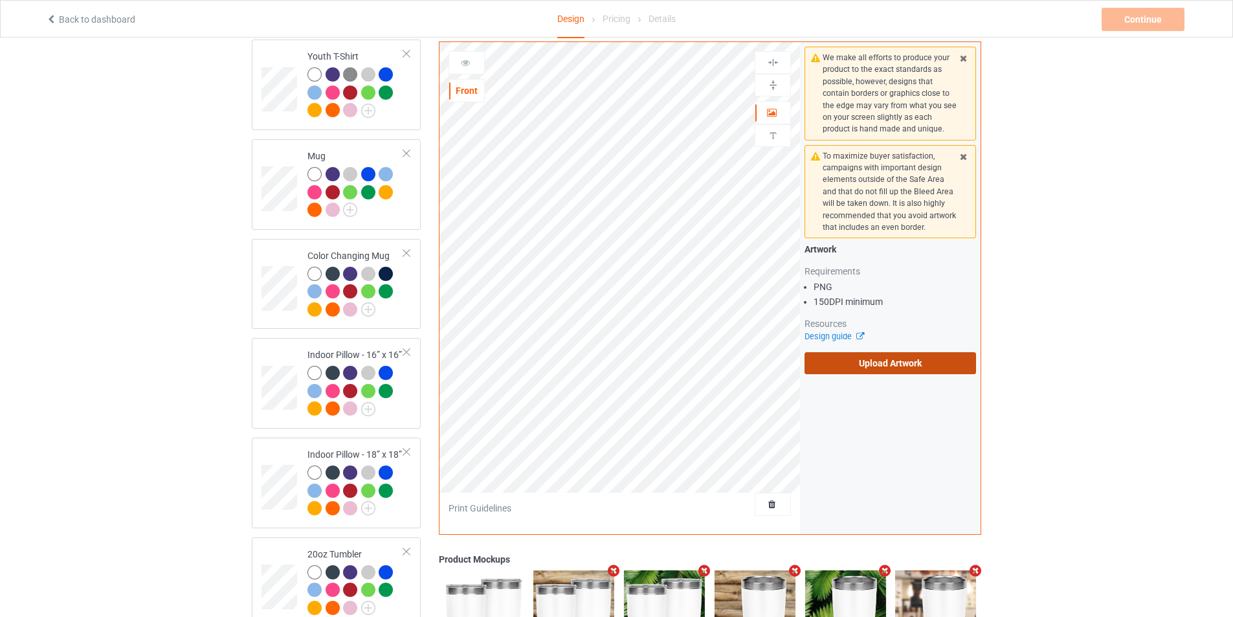
click at [900, 362] on label "Upload Artwork" at bounding box center [889, 363] width 171 height 22
click at [0, 0] on input "Upload Artwork" at bounding box center [0, 0] width 0 height 0
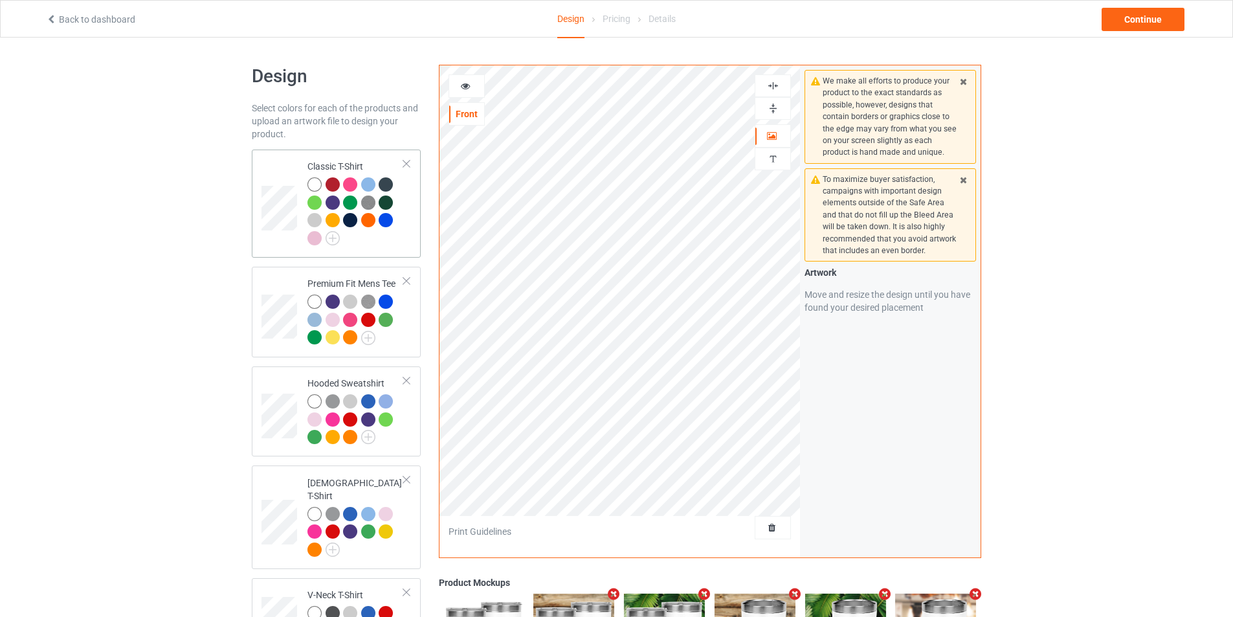
click at [271, 235] on td at bounding box center [280, 204] width 39 height 98
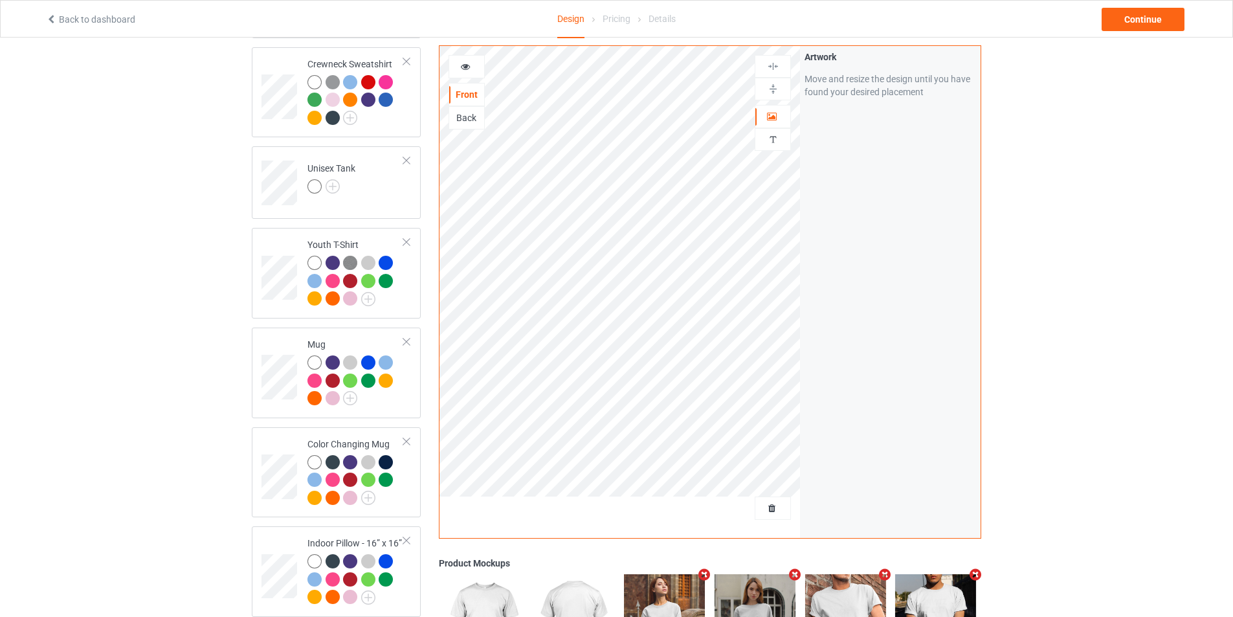
scroll to position [1094, 0]
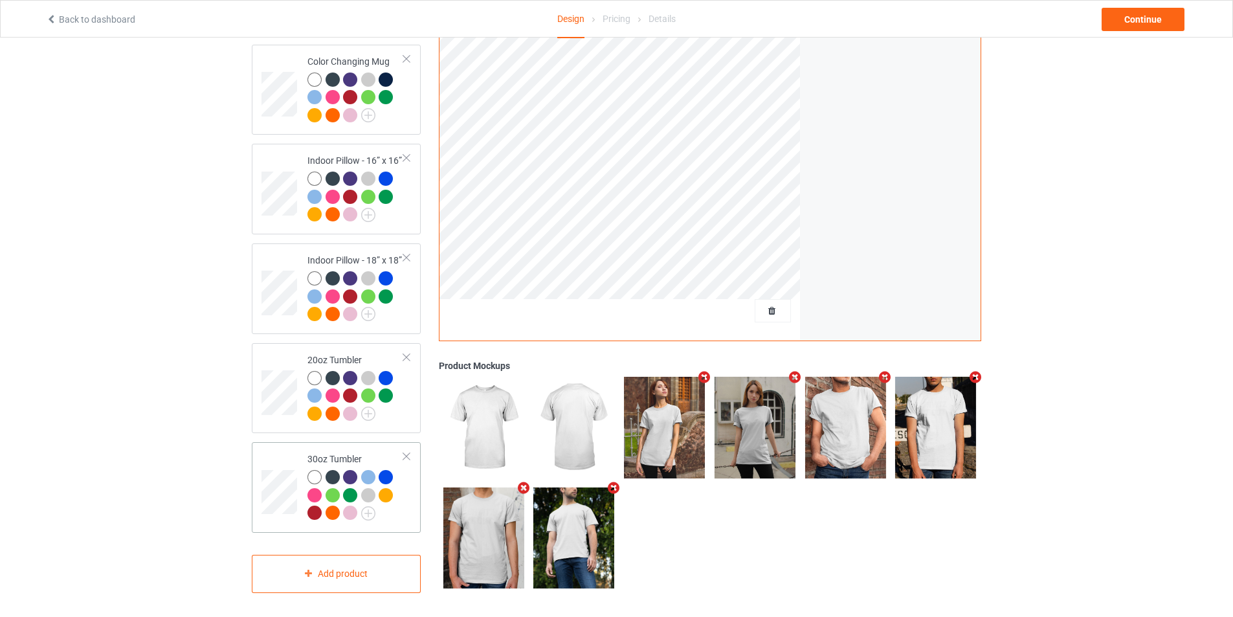
click at [282, 447] on td at bounding box center [280, 487] width 39 height 80
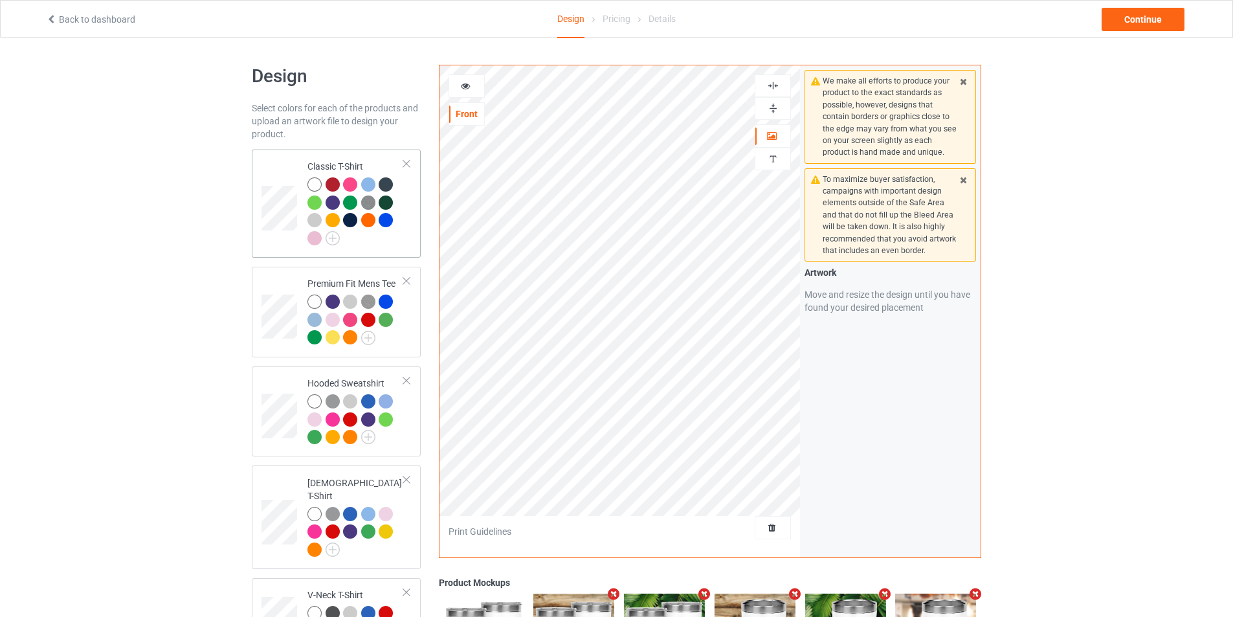
click at [297, 247] on td at bounding box center [280, 204] width 39 height 98
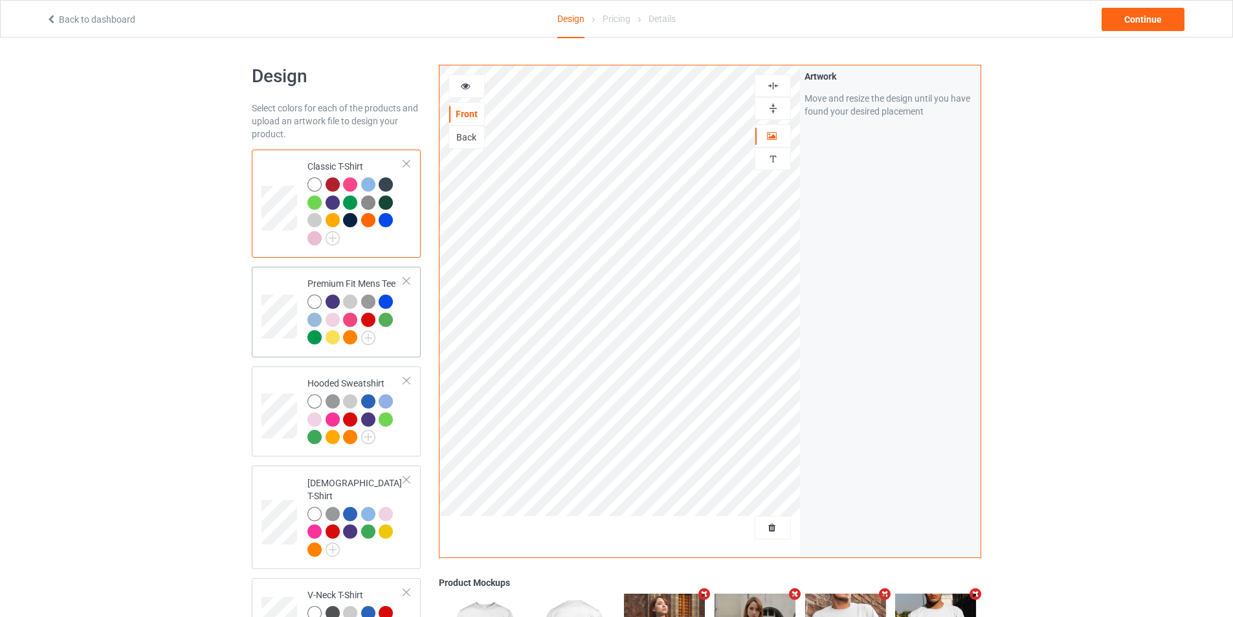
click at [286, 286] on td at bounding box center [280, 312] width 39 height 80
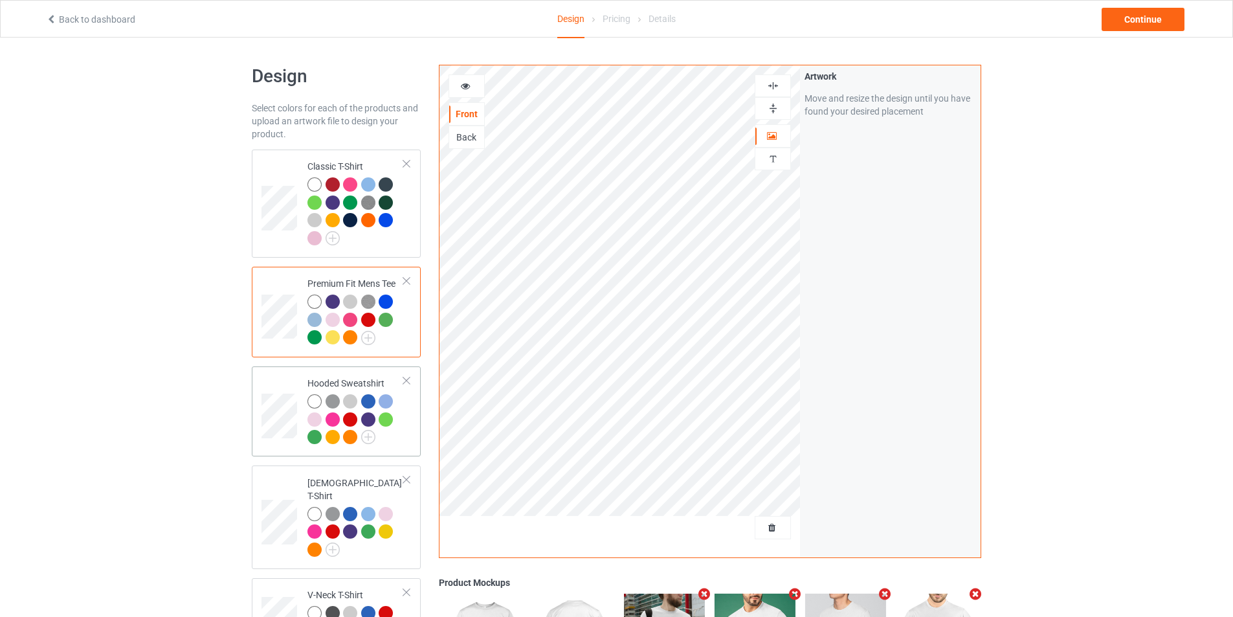
click at [288, 388] on td at bounding box center [280, 411] width 39 height 80
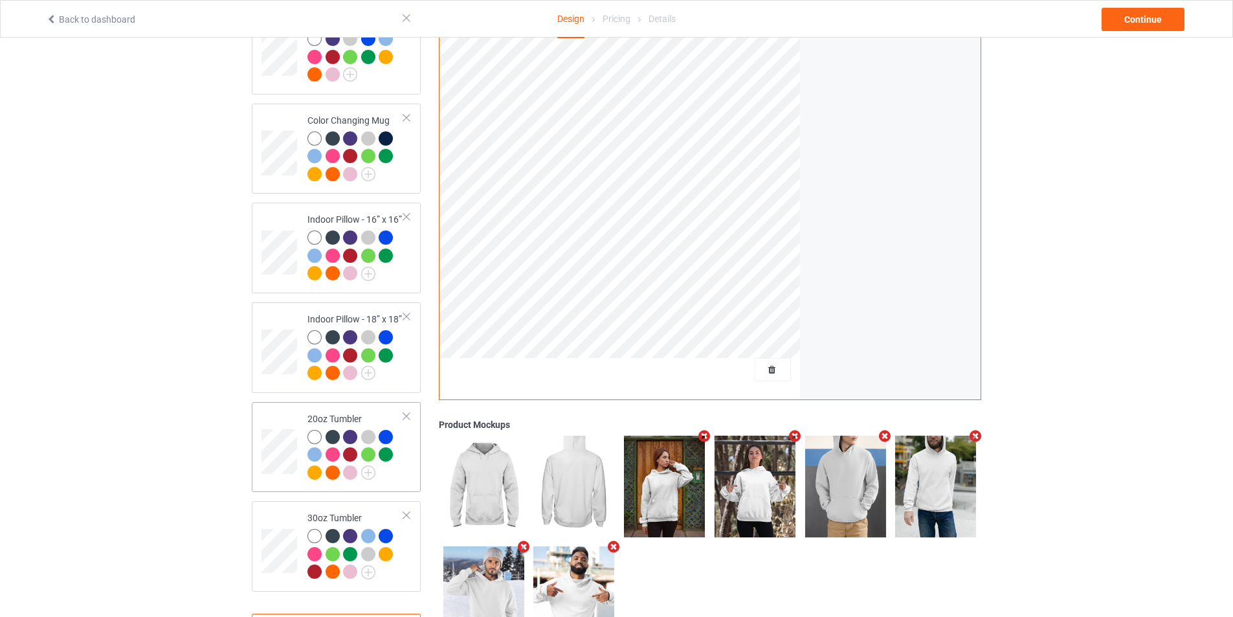
scroll to position [1094, 0]
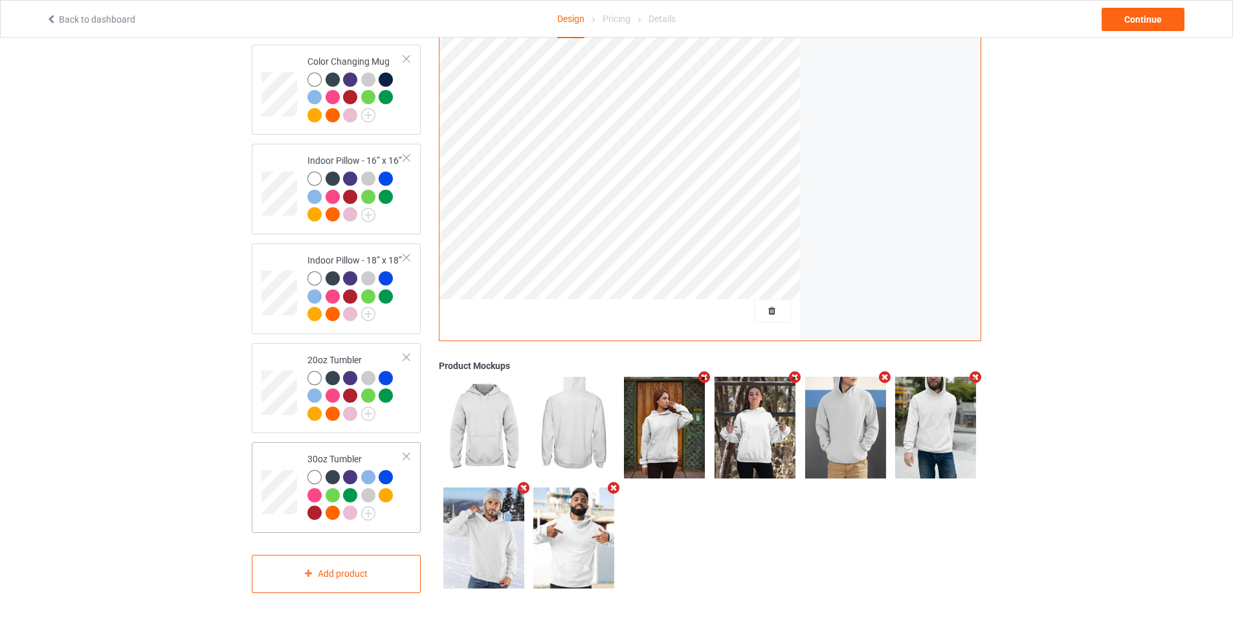
click at [281, 458] on td at bounding box center [280, 487] width 39 height 80
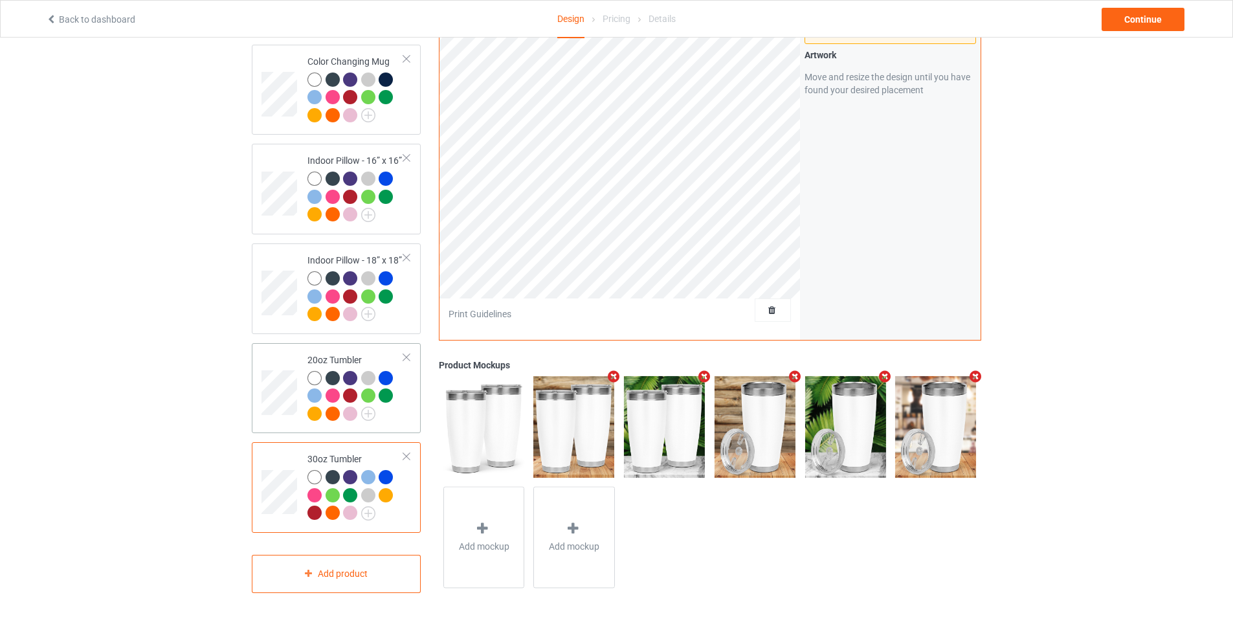
click at [295, 348] on td at bounding box center [280, 388] width 39 height 80
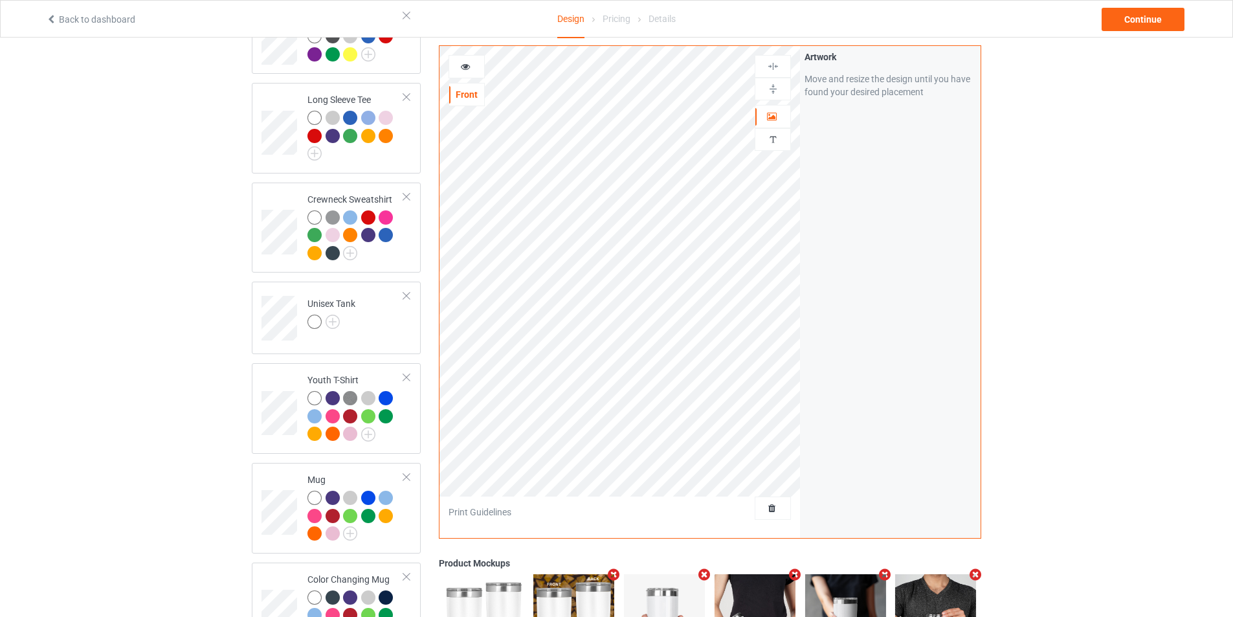
scroll to position [965, 0]
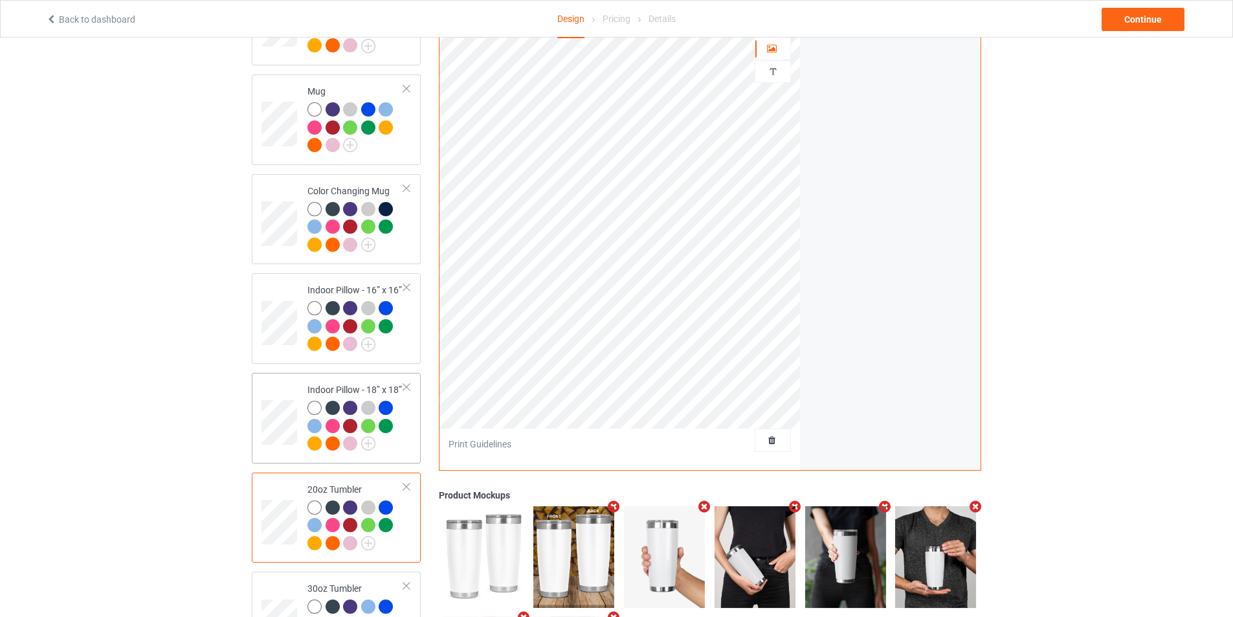
click at [263, 378] on td at bounding box center [280, 418] width 39 height 80
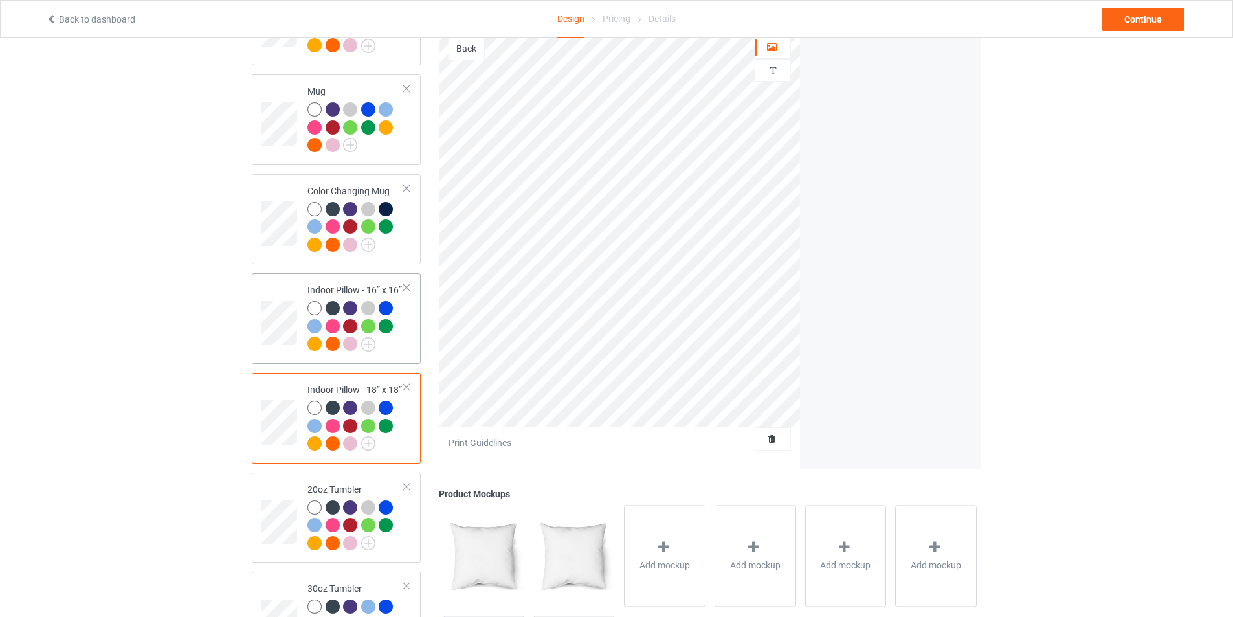
scroll to position [771, 0]
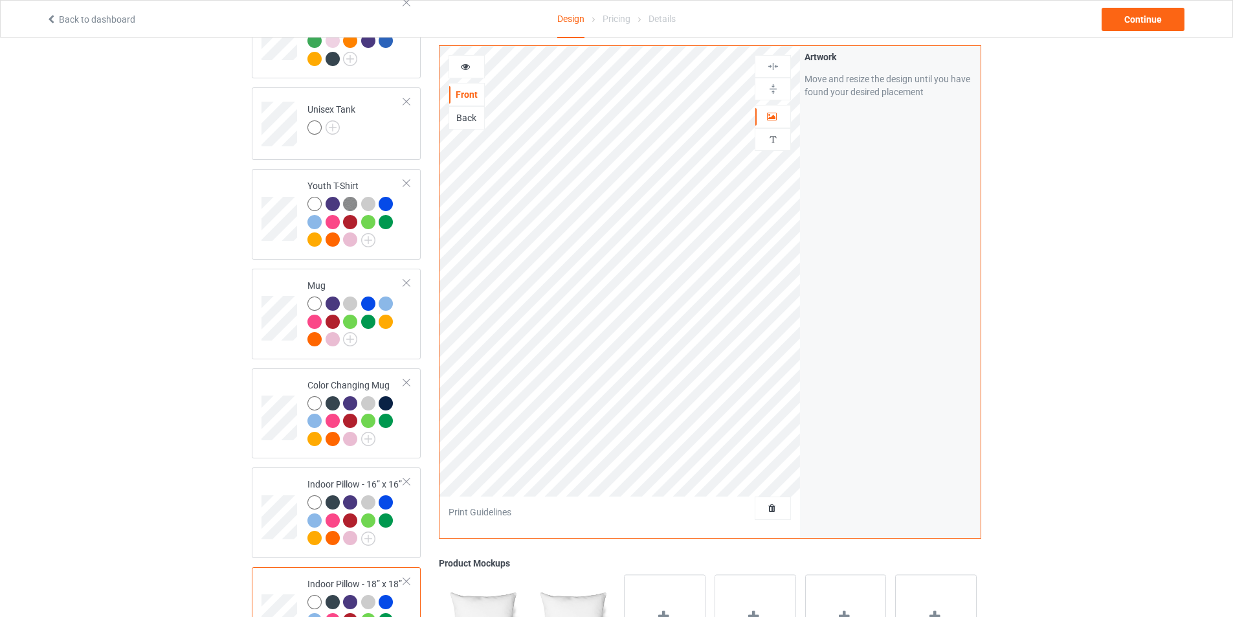
click at [471, 121] on div "Back" at bounding box center [466, 117] width 35 height 13
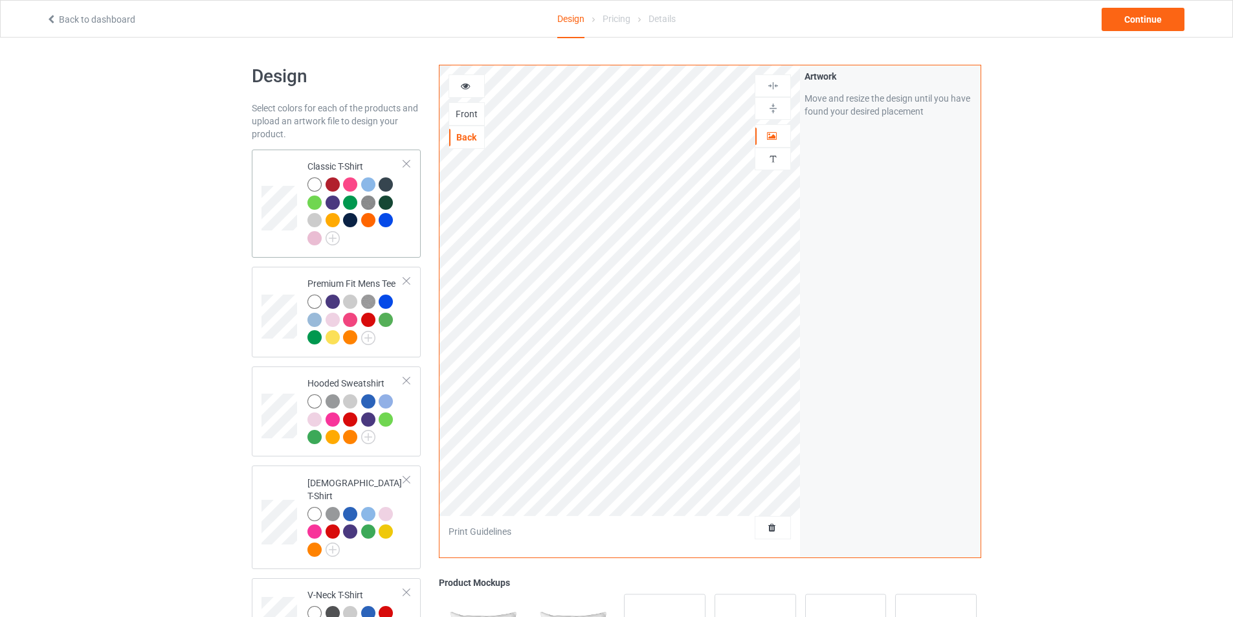
click at [289, 169] on td at bounding box center [280, 204] width 39 height 98
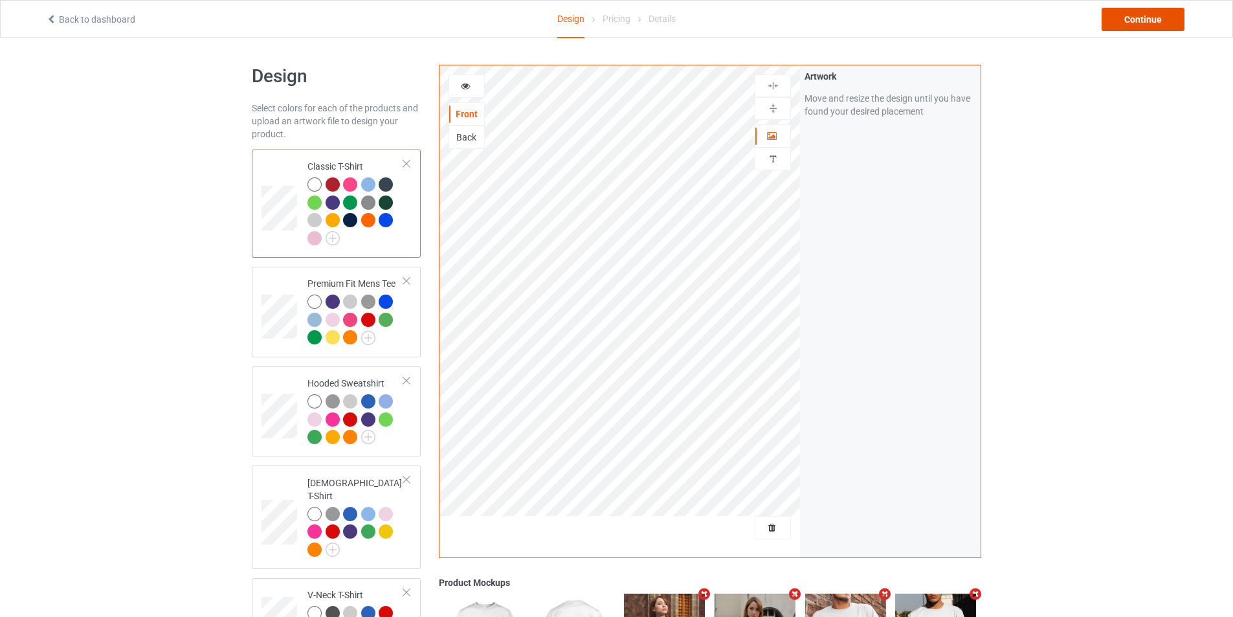
click at [1169, 19] on div "Continue" at bounding box center [1142, 19] width 83 height 23
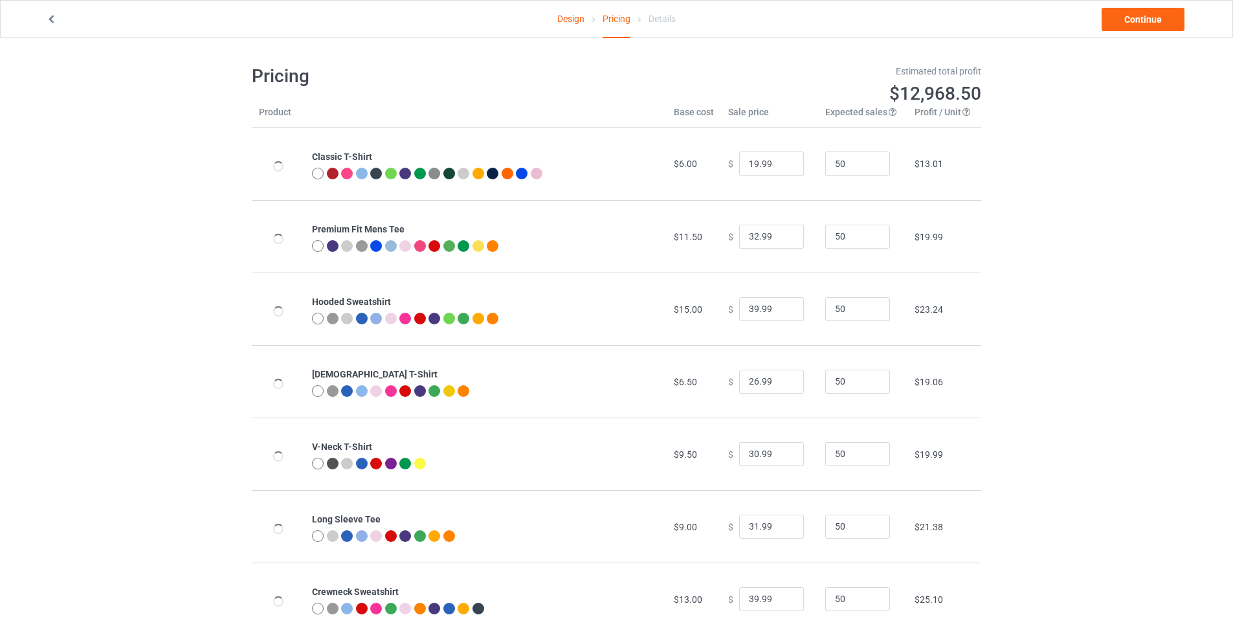
type input "26.95"
type input "32.95"
type input "46.95"
type input "26.95"
type input "30.95"
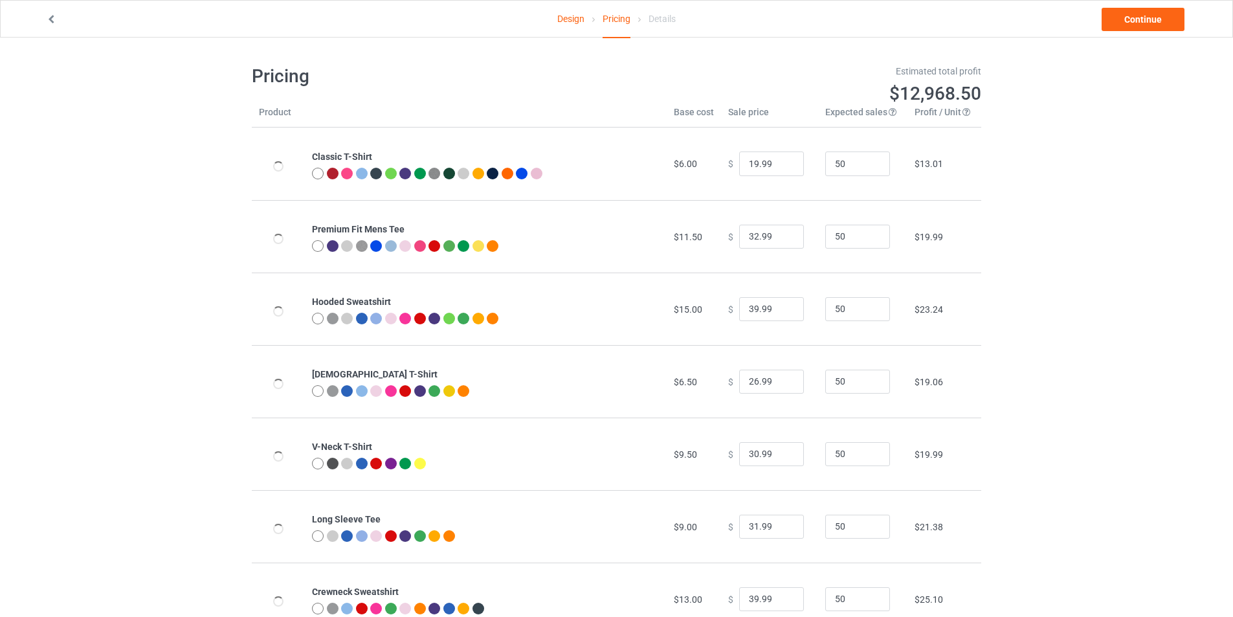
type input "31.95"
type input "39.95"
type input "28.95"
type input "26.95"
click at [760, 162] on input "26.95" at bounding box center [771, 163] width 65 height 25
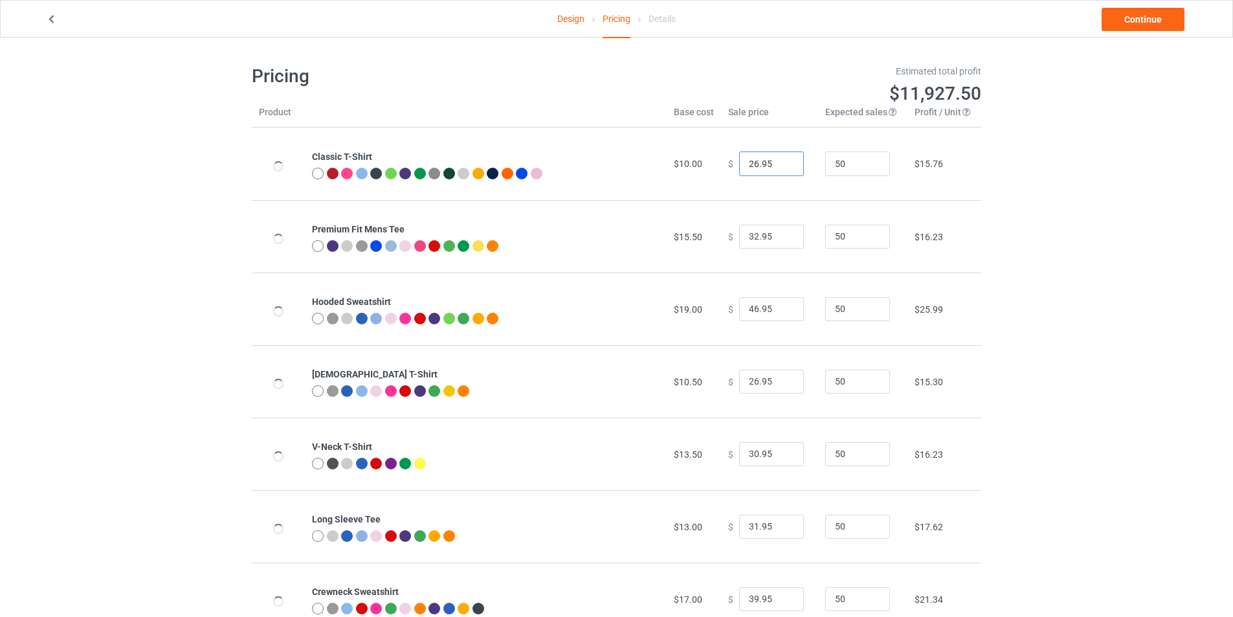
click at [769, 162] on input "26.95" at bounding box center [771, 163] width 65 height 25
click at [784, 168] on input "26.95" at bounding box center [771, 163] width 65 height 25
click at [784, 168] on input "25.95" at bounding box center [771, 163] width 65 height 25
click at [784, 168] on input "24.95" at bounding box center [771, 163] width 65 height 25
click at [784, 168] on input "23.95" at bounding box center [771, 163] width 65 height 25
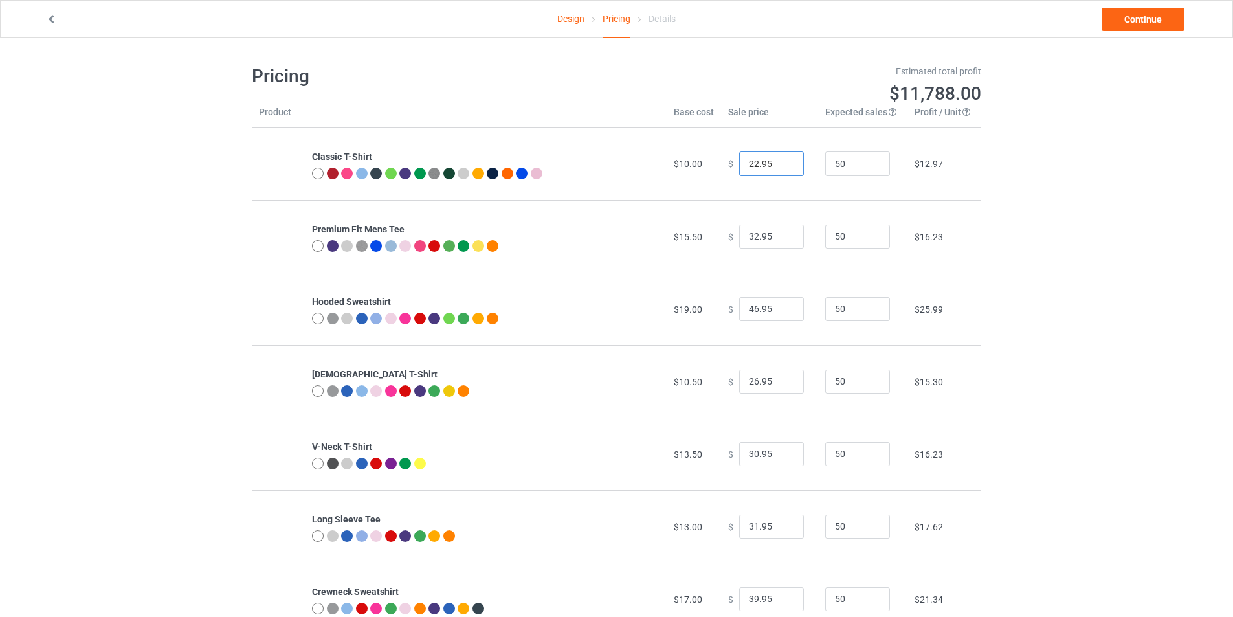
click at [784, 168] on input "22.95" at bounding box center [771, 163] width 65 height 25
click at [784, 168] on input "21.95" at bounding box center [771, 163] width 65 height 25
click at [784, 168] on input "20.95" at bounding box center [771, 163] width 65 height 25
click at [784, 168] on input "19.95" at bounding box center [771, 163] width 65 height 25
type input "19.99"
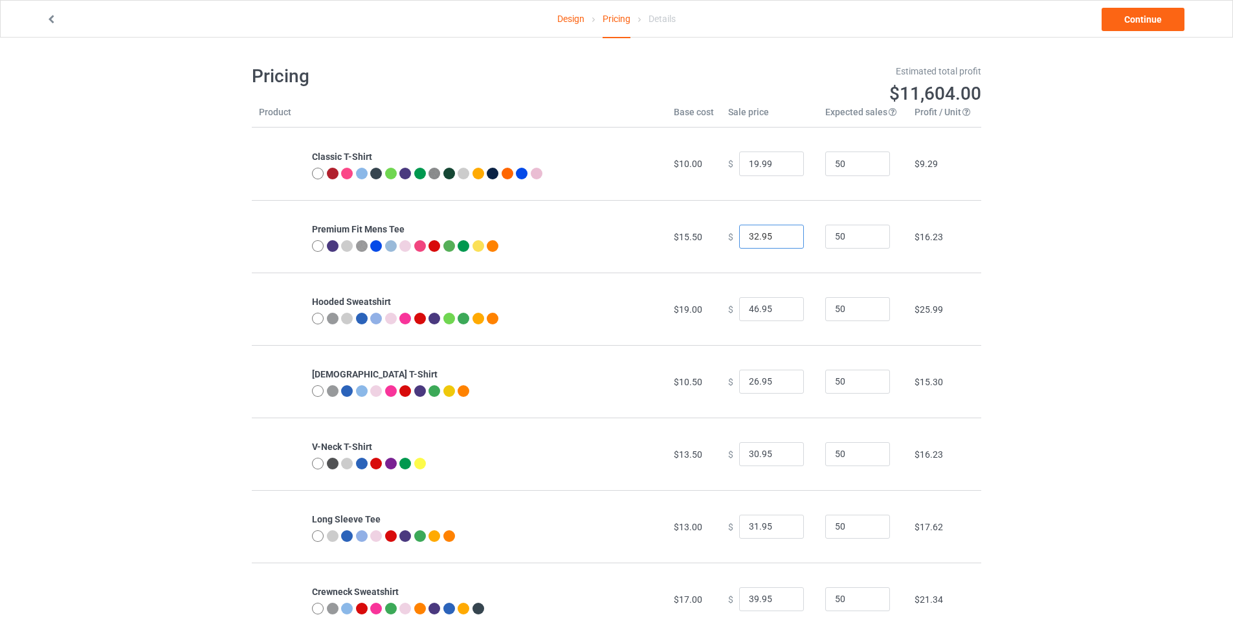
click at [771, 232] on input "32.95" at bounding box center [771, 237] width 65 height 25
click at [785, 239] on input "31.95" at bounding box center [771, 237] width 65 height 25
click at [781, 233] on input "32.95" at bounding box center [771, 237] width 65 height 25
type input "32.99"
click at [773, 314] on input "46.95" at bounding box center [771, 309] width 65 height 25
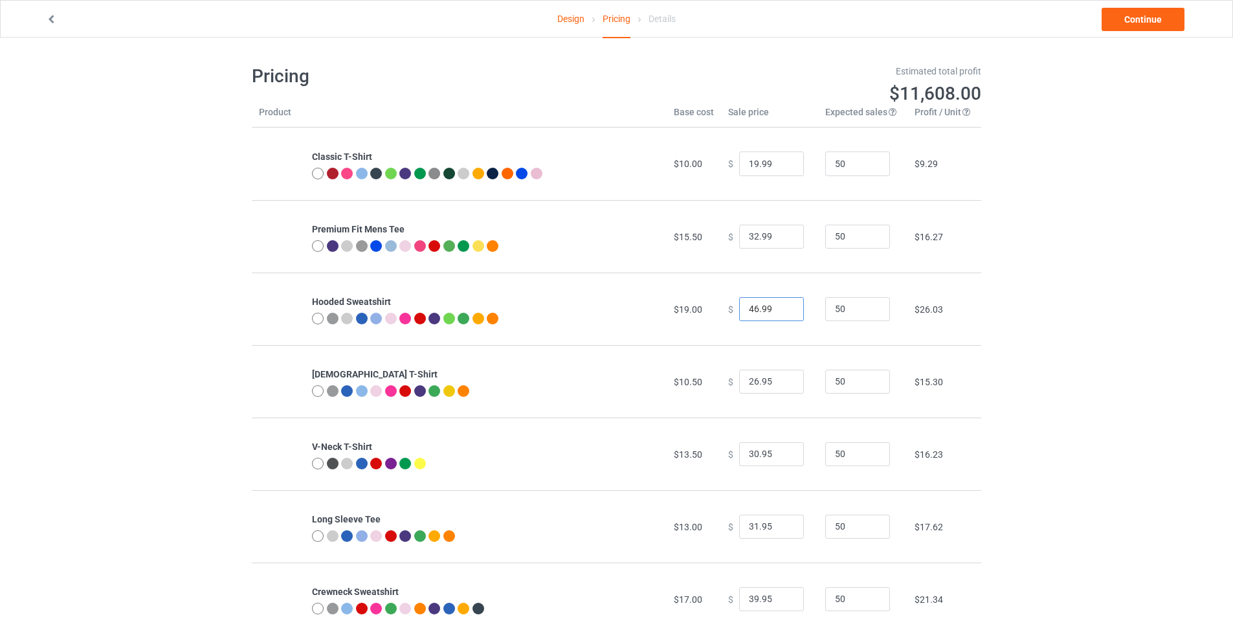
type input "46.99"
click at [768, 380] on input "26.95" at bounding box center [771, 381] width 65 height 25
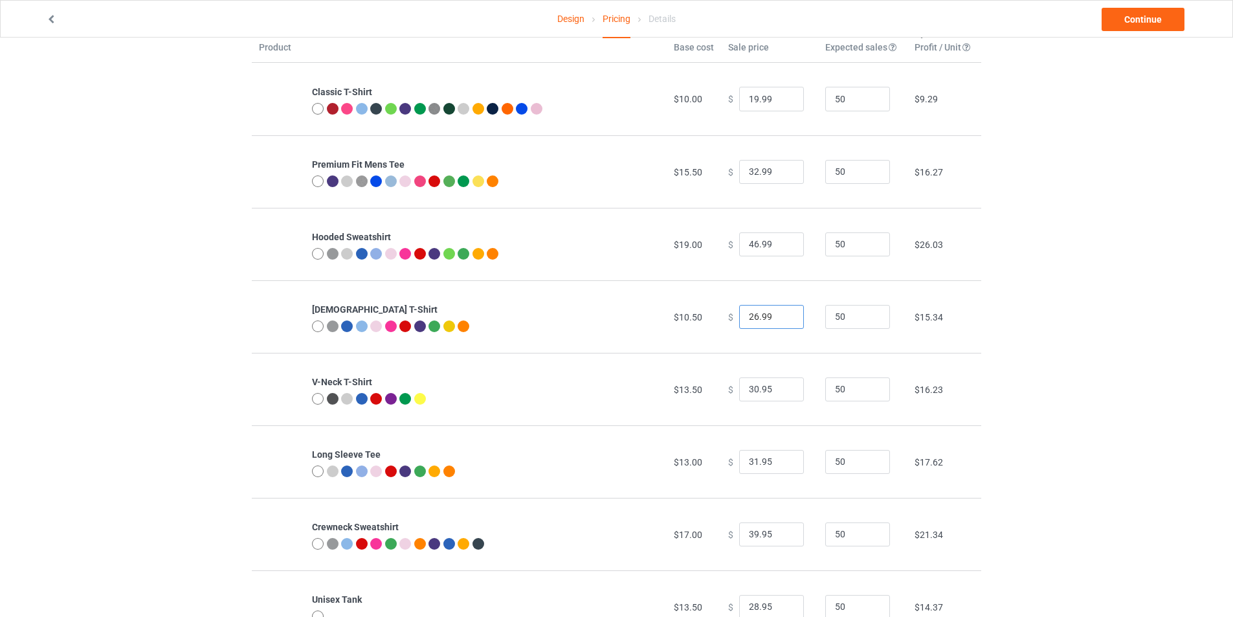
type input "26.99"
click at [766, 391] on input "30.95" at bounding box center [771, 389] width 65 height 25
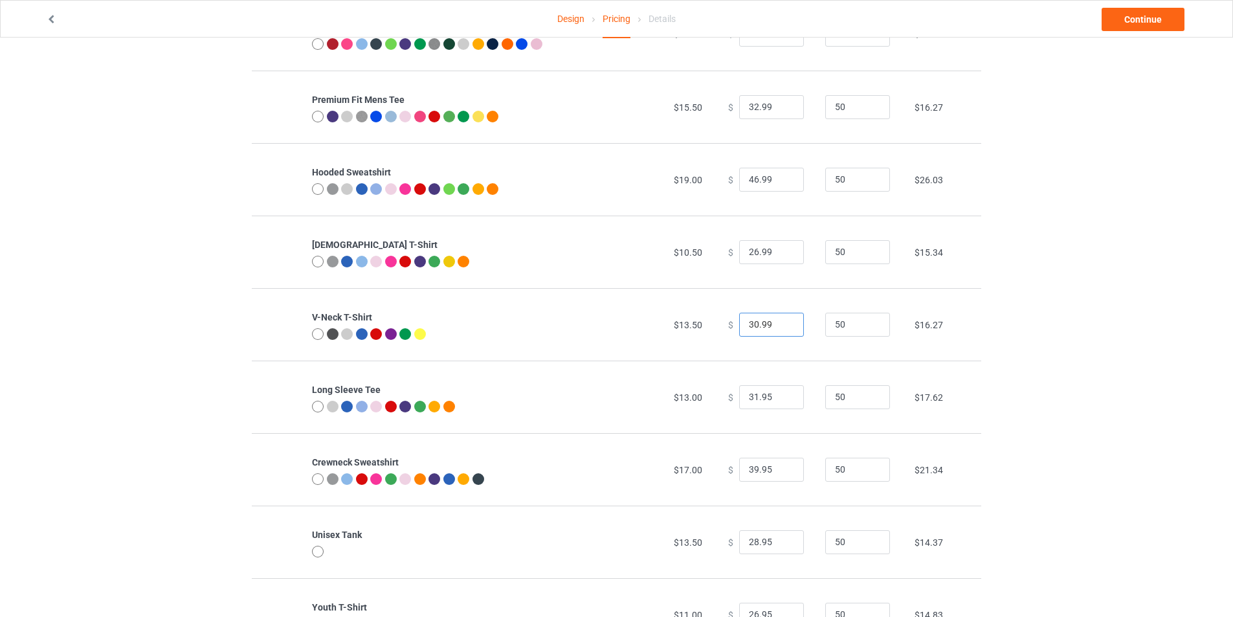
type input "30.99"
click at [768, 397] on input "31.95" at bounding box center [771, 397] width 65 height 25
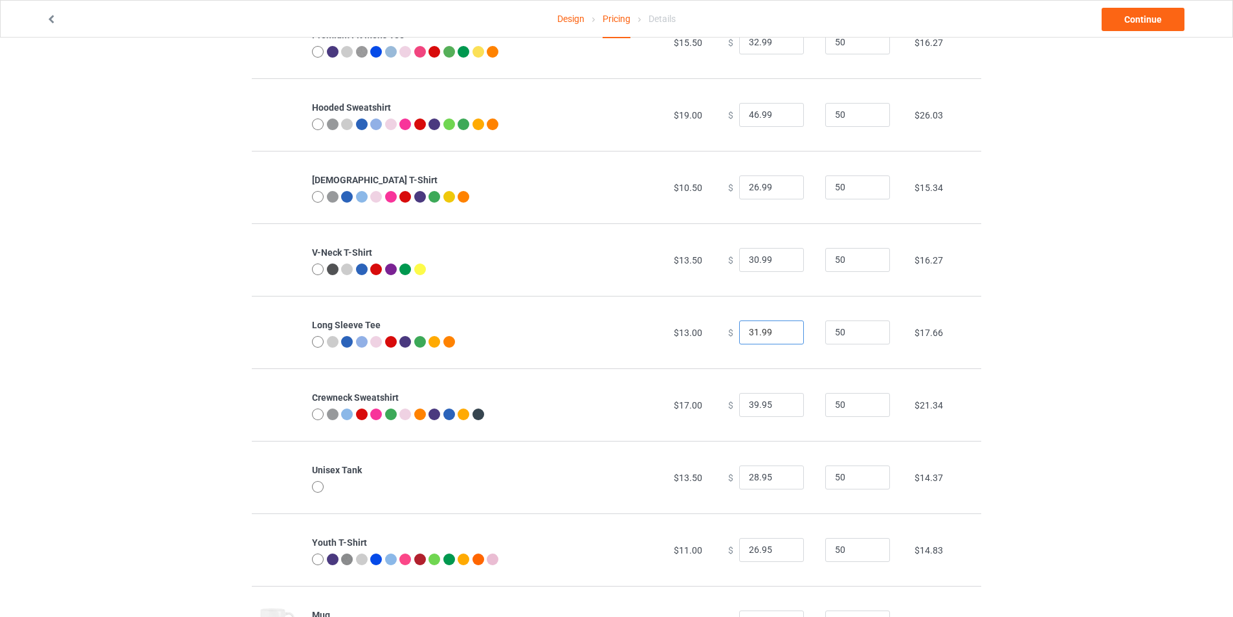
type input "31.99"
click at [765, 405] on input "39.95" at bounding box center [771, 405] width 65 height 25
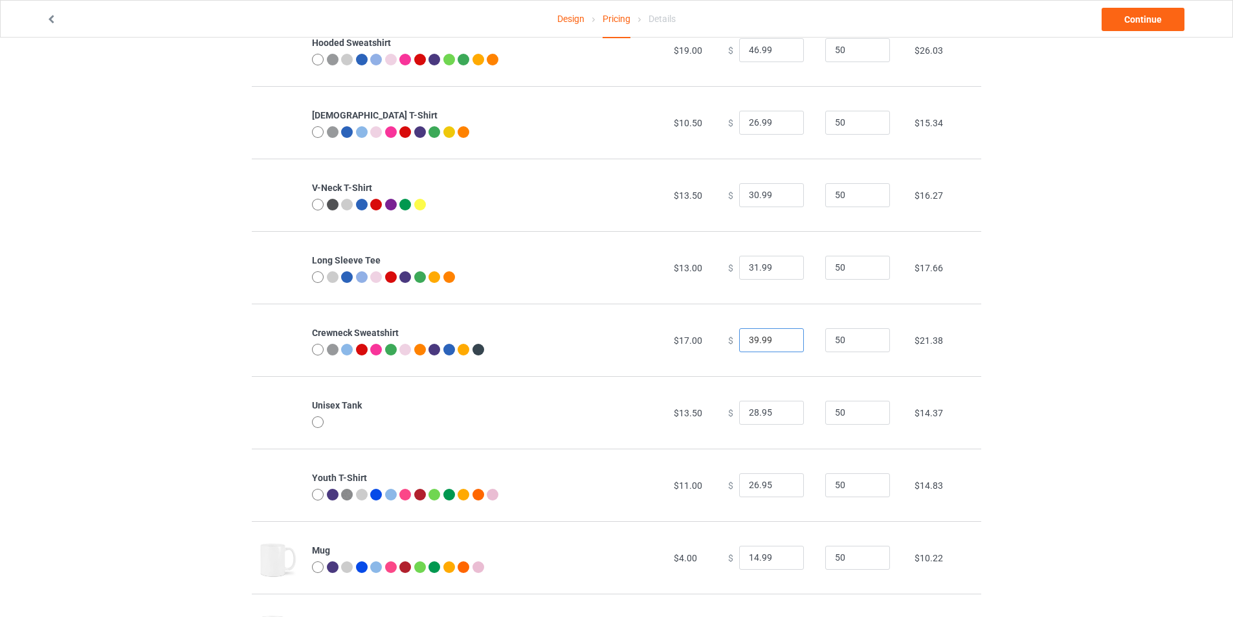
type input "39.99"
click at [769, 412] on input "28.95" at bounding box center [771, 413] width 65 height 25
type input "28.99"
click at [767, 487] on input "26.95" at bounding box center [771, 485] width 65 height 25
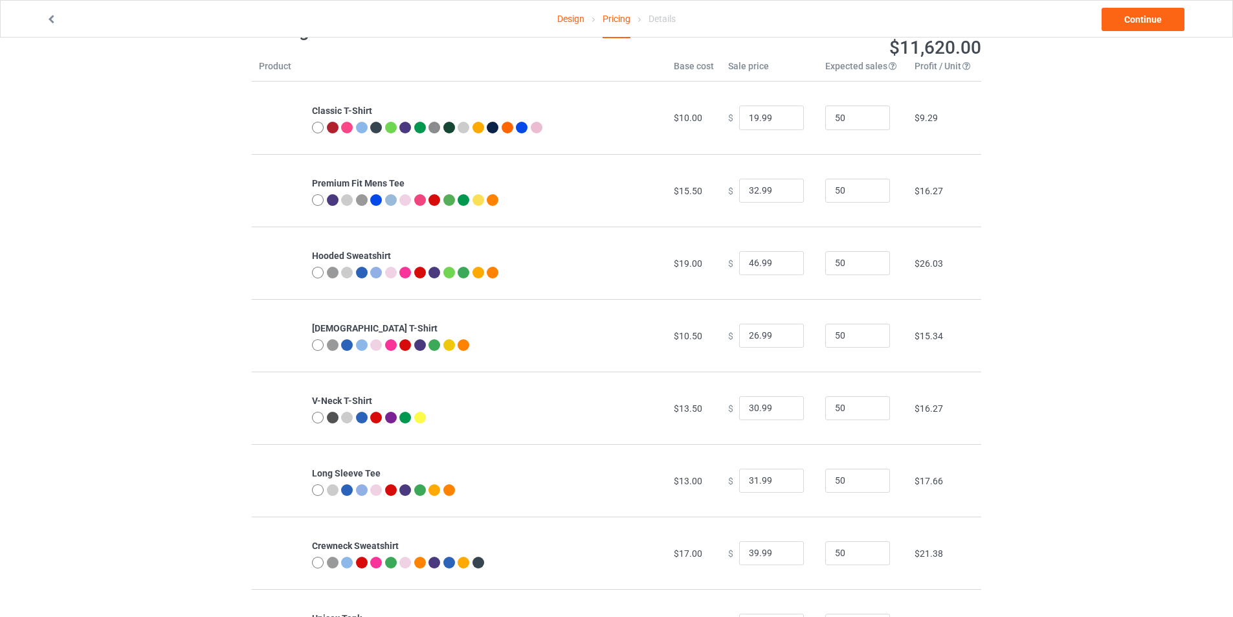
scroll to position [0, 0]
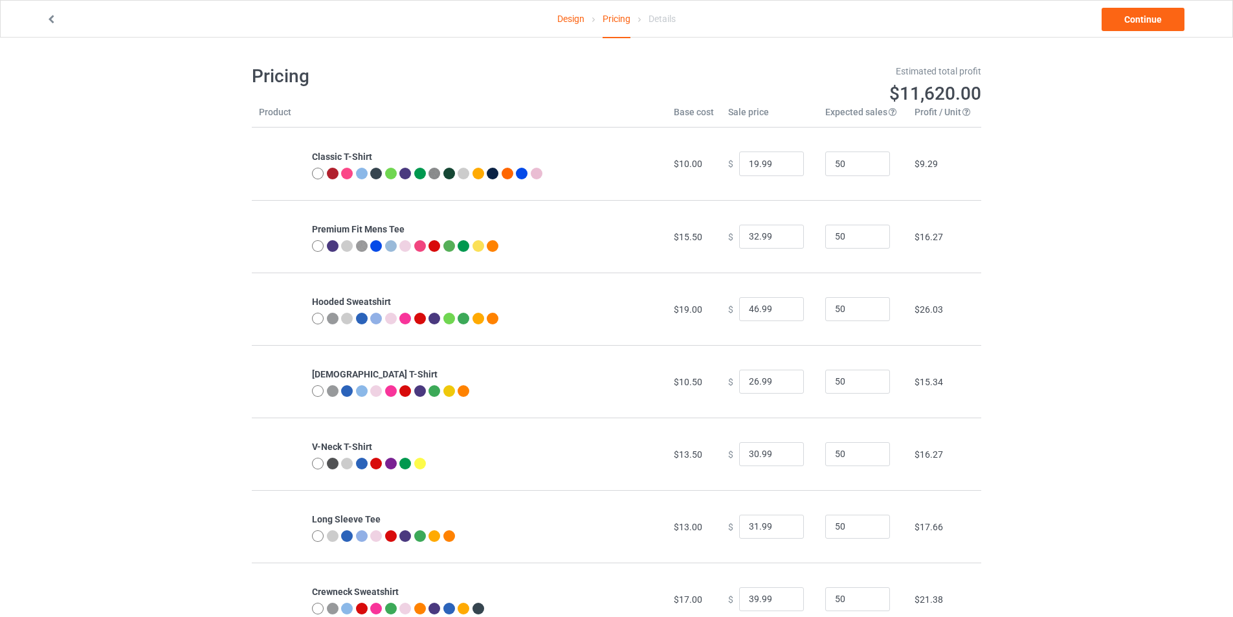
type input "26.99"
click at [1147, 15] on link "Continue" at bounding box center [1142, 19] width 83 height 23
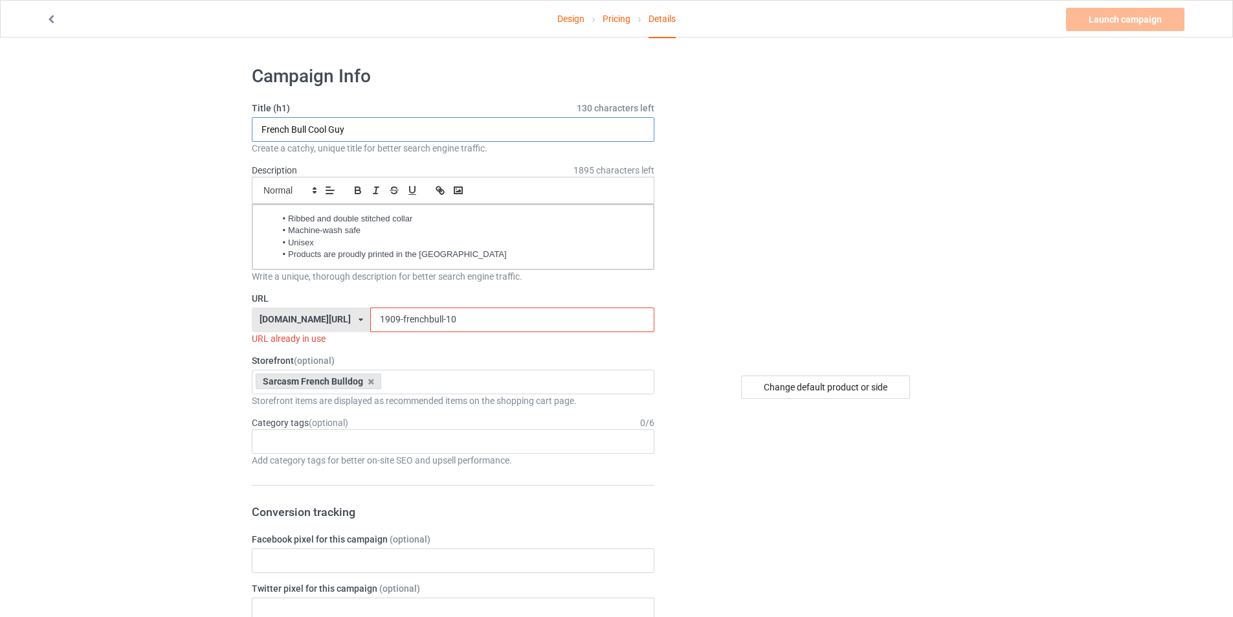
drag, startPoint x: 408, startPoint y: 127, endPoint x: 217, endPoint y: 127, distance: 190.2
type input "French Bull Witch Switch"
click at [441, 316] on input "1909-frenchbull-10" at bounding box center [511, 319] width 283 height 25
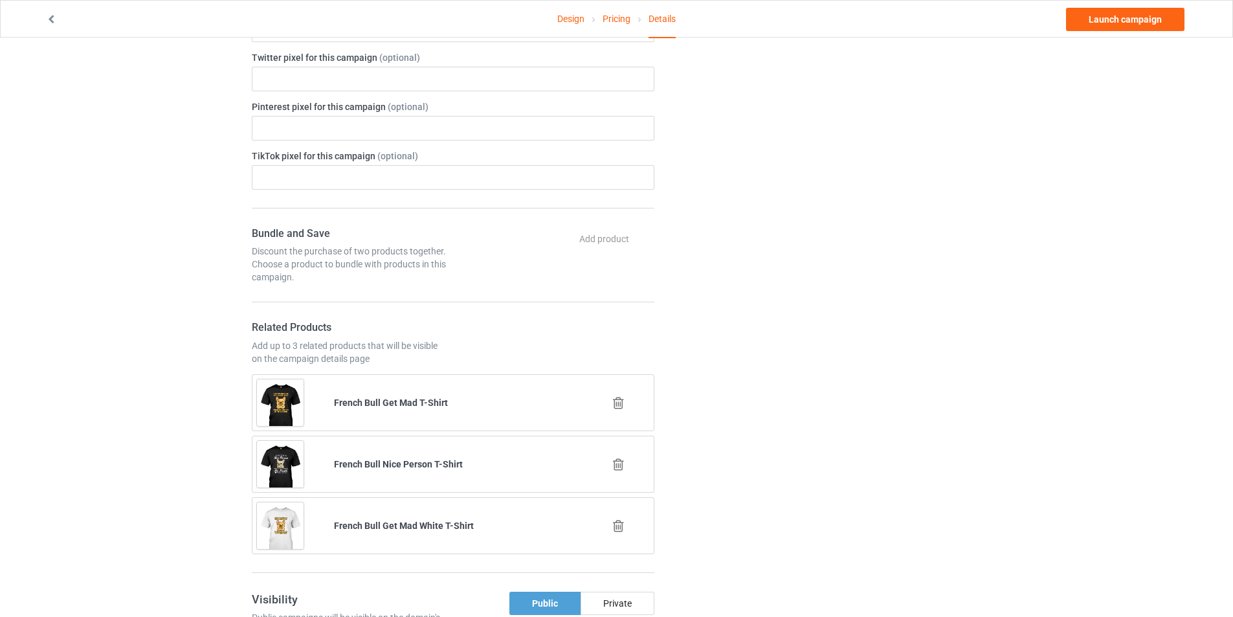
scroll to position [388, 0]
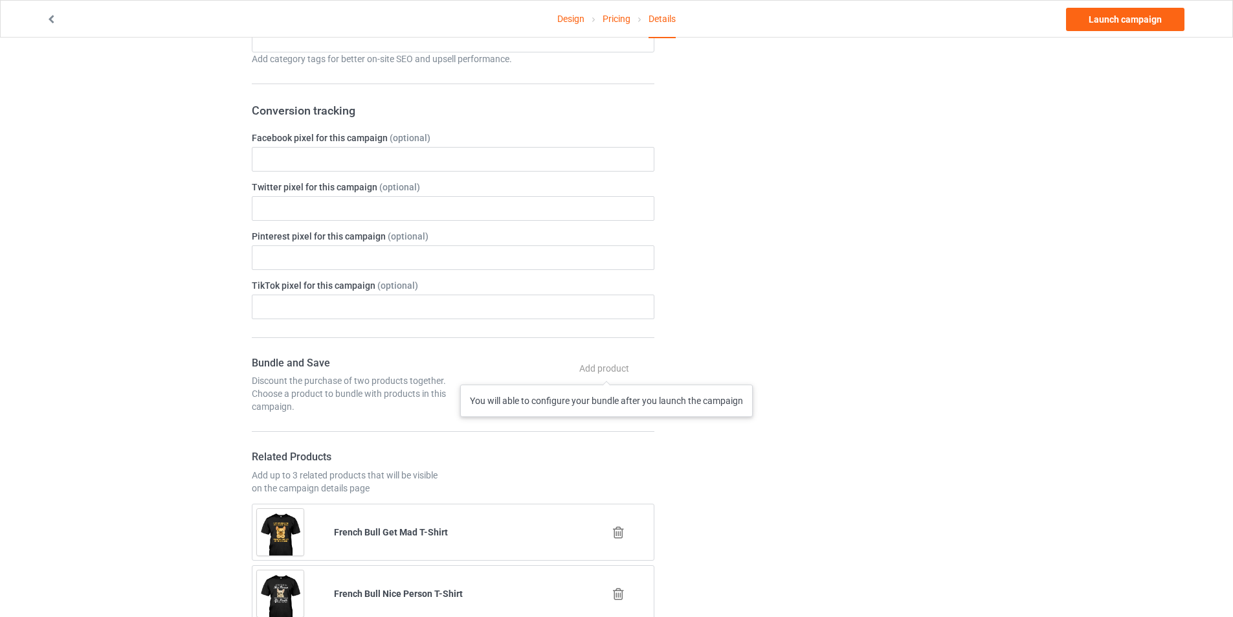
type input "1909-frenchbull-11"
click at [607, 371] on div "Add product You will able to configure your bundle after you launch the campaign" at bounding box center [605, 368] width 98 height 23
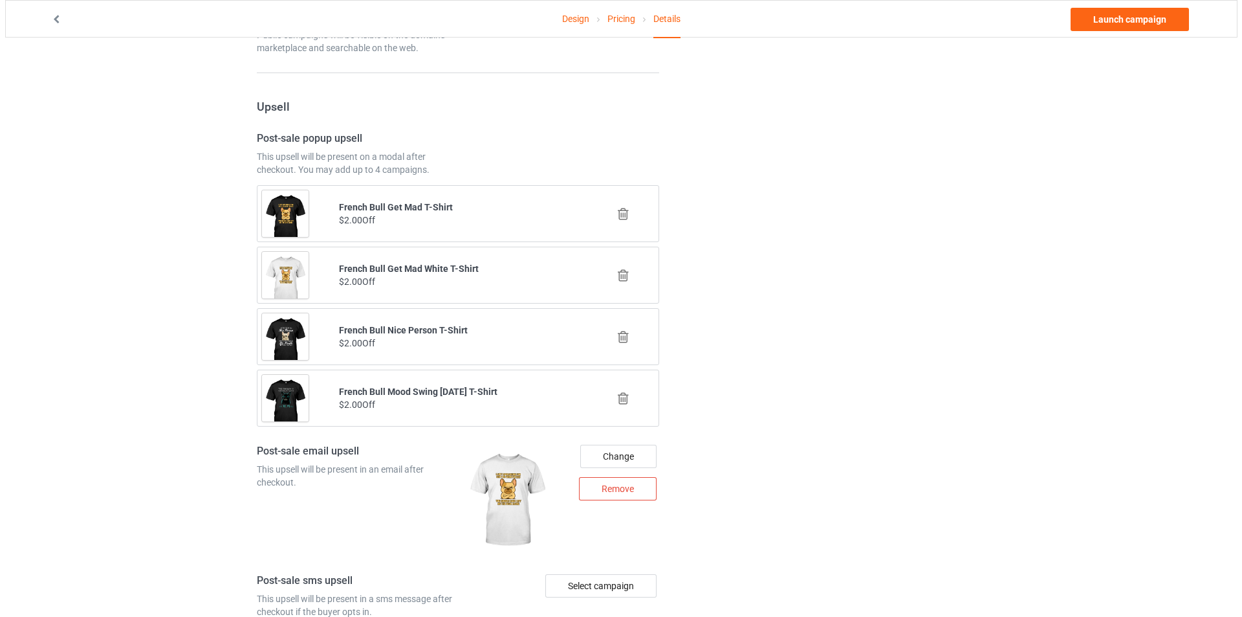
scroll to position [1423, 0]
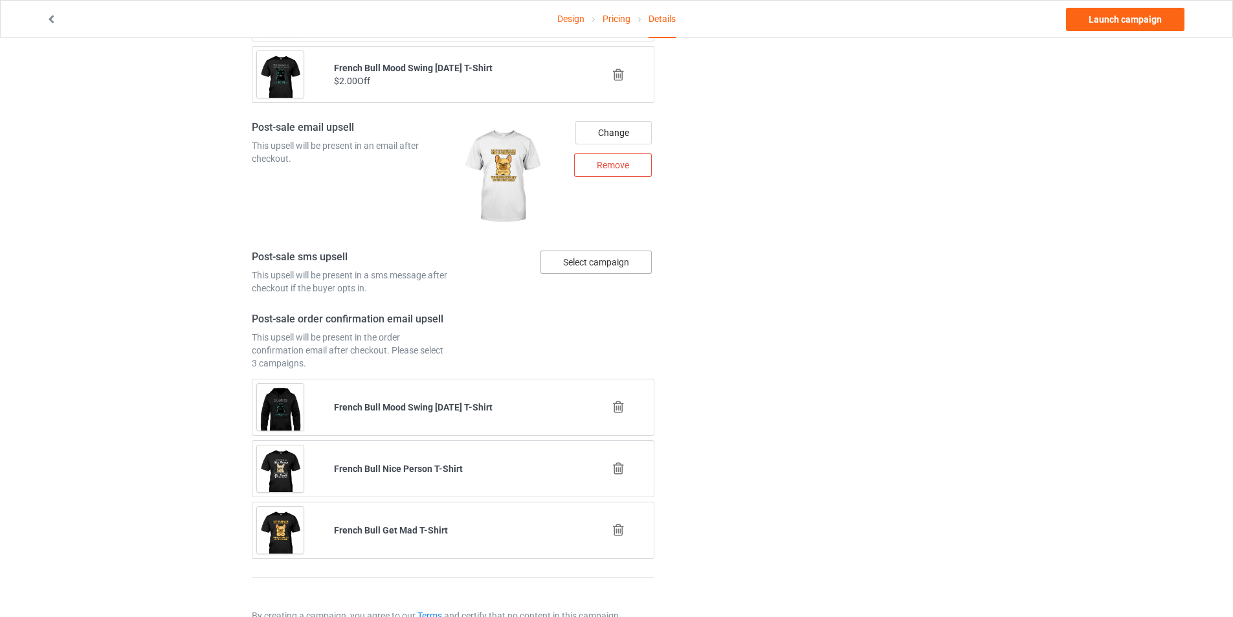
click at [621, 266] on div "Select campaign" at bounding box center [595, 261] width 111 height 23
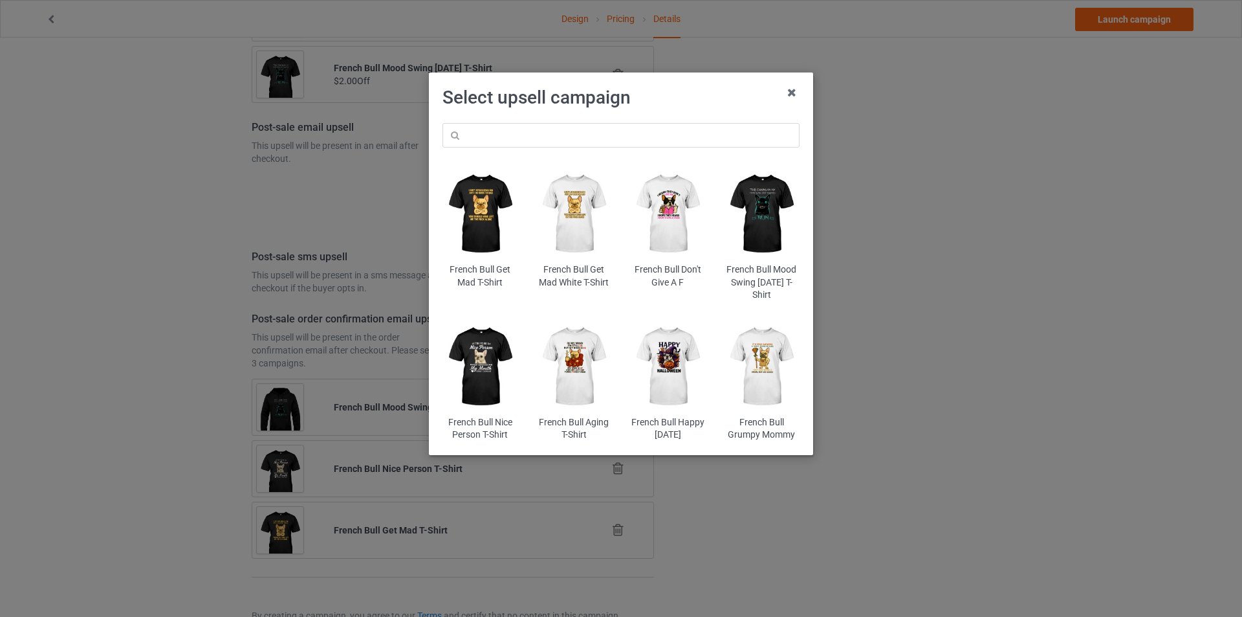
click at [767, 217] on img at bounding box center [762, 214] width 76 height 94
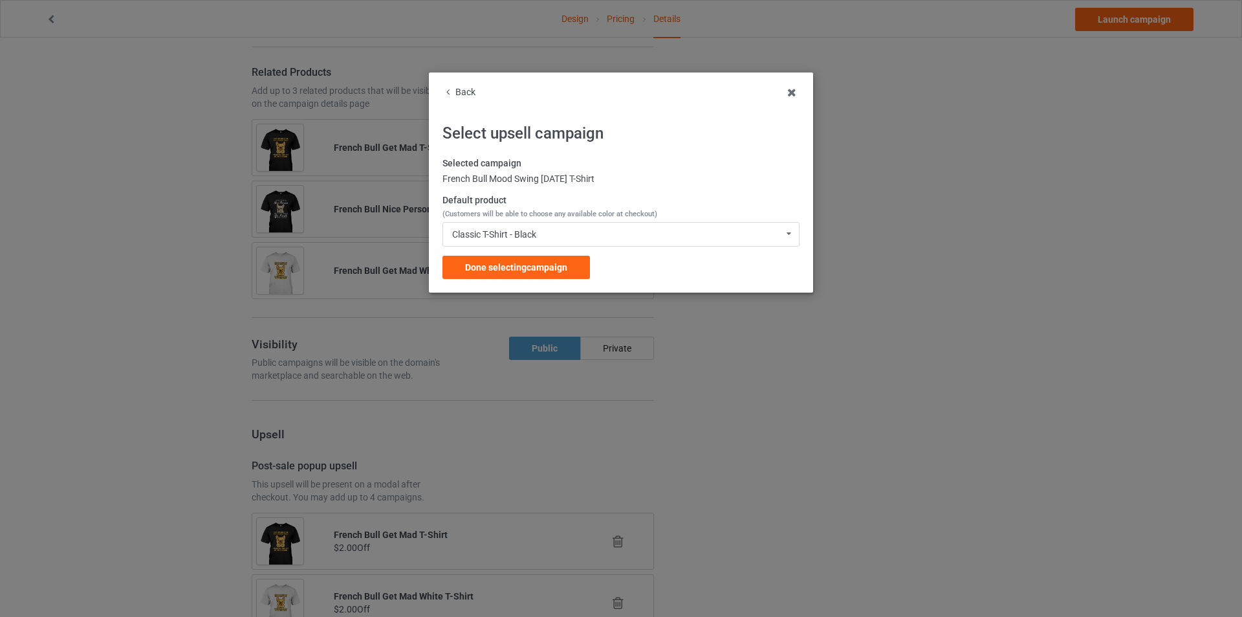
scroll to position [1423, 0]
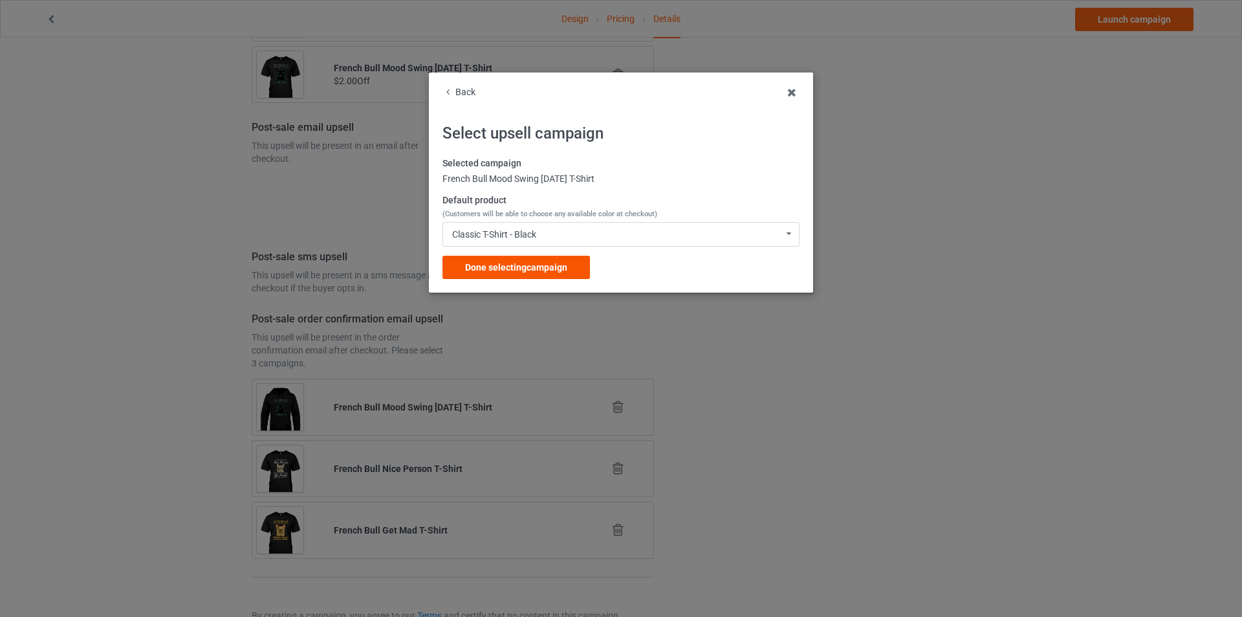
click at [549, 267] on span "Done selecting campaign" at bounding box center [516, 267] width 102 height 10
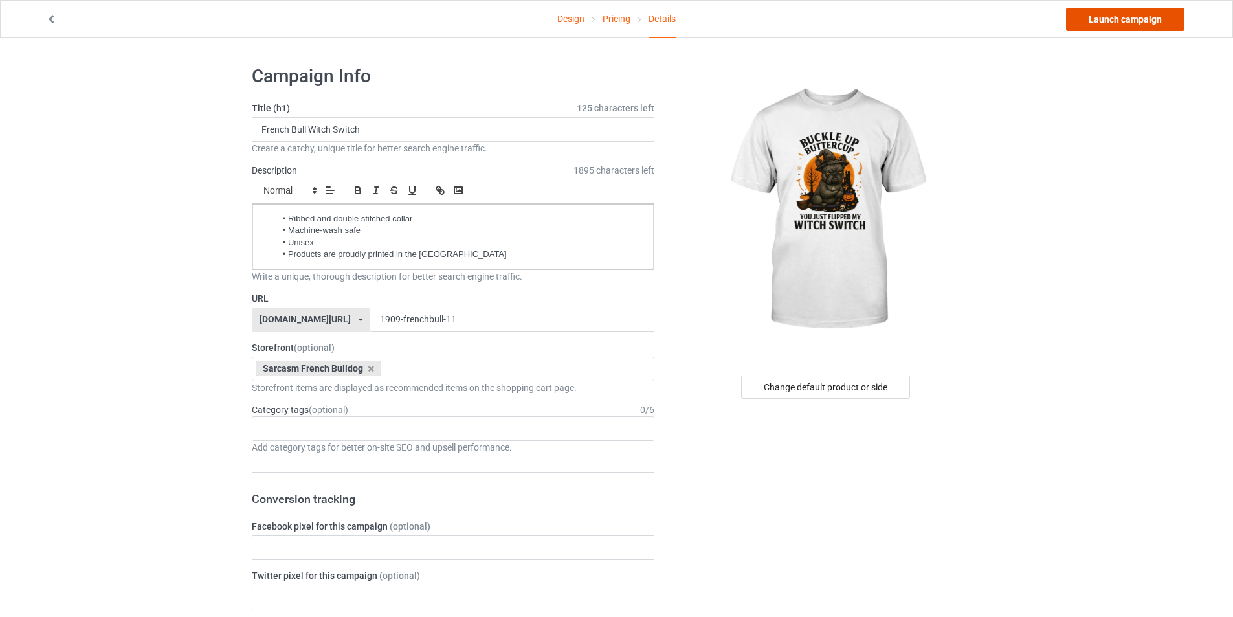
click at [1096, 25] on link "Launch campaign" at bounding box center [1125, 19] width 118 height 23
